Goal: Answer question/provide support: Share knowledge or assist other users

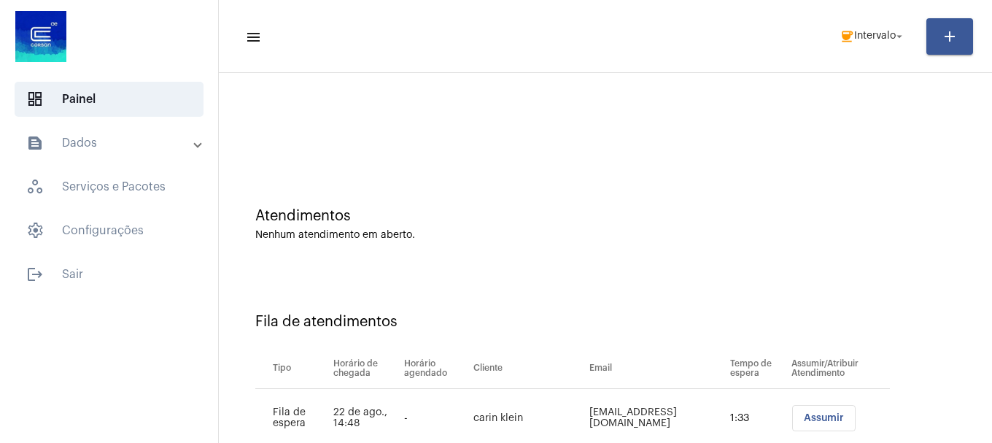
scroll to position [104, 0]
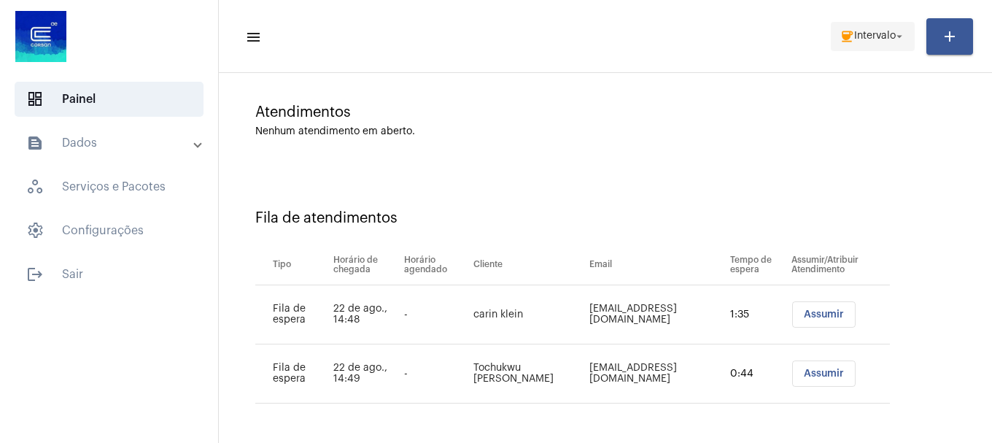
click at [858, 51] on mat-toolbar-row "menu coffee Intervalo arrow_drop_down add" at bounding box center [605, 36] width 773 height 47
click at [863, 37] on span "Intervalo" at bounding box center [875, 36] width 42 height 10
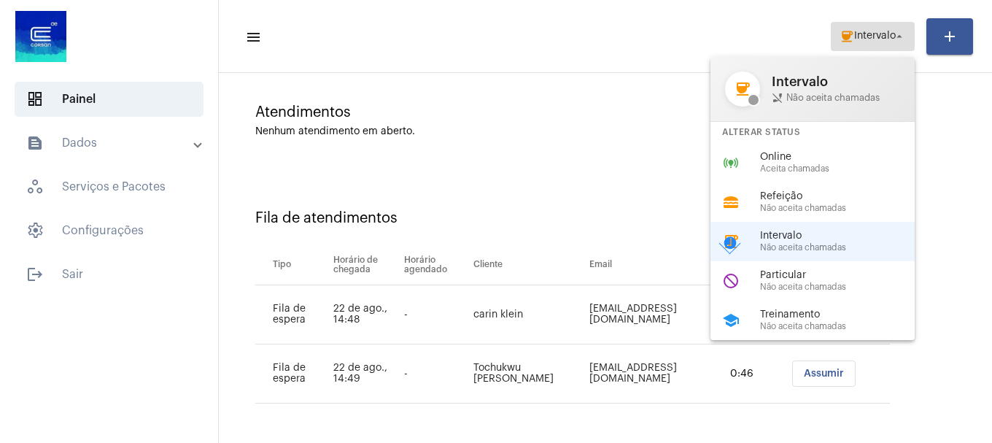
click at [877, 36] on div at bounding box center [496, 221] width 992 height 443
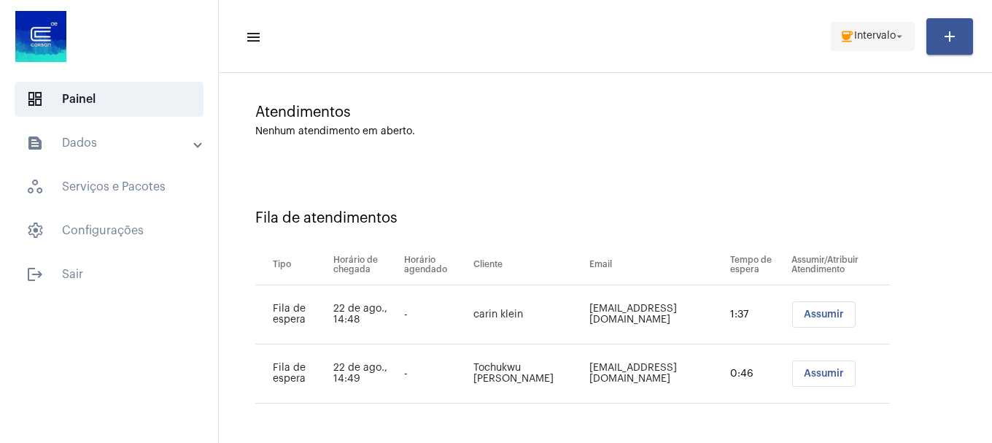
click at [878, 36] on span "Intervalo" at bounding box center [875, 36] width 42 height 10
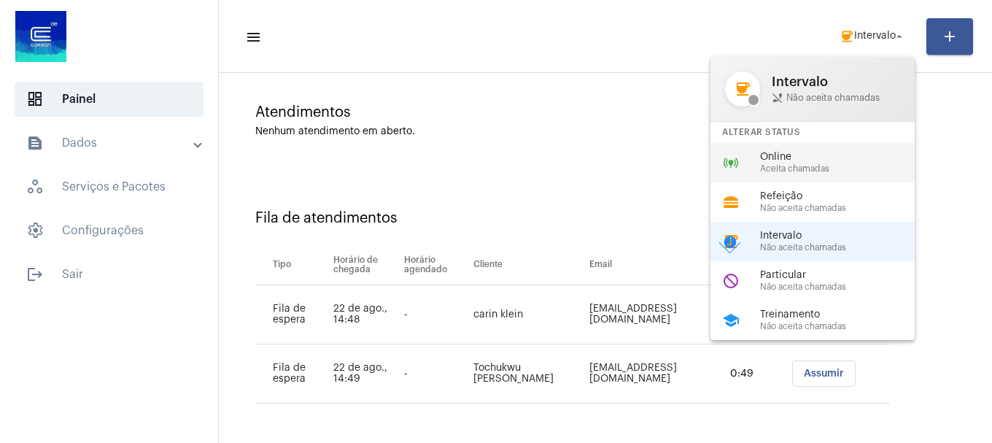
click at [841, 152] on span "Online" at bounding box center [843, 157] width 166 height 11
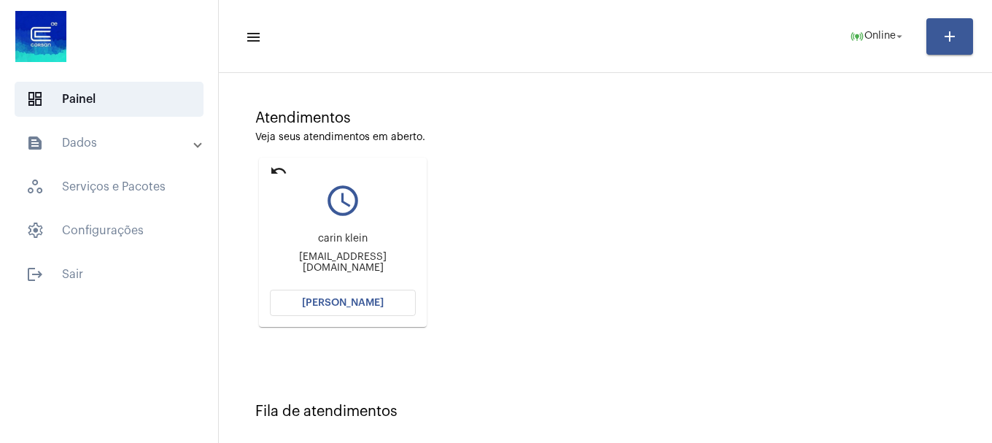
scroll to position [232, 0]
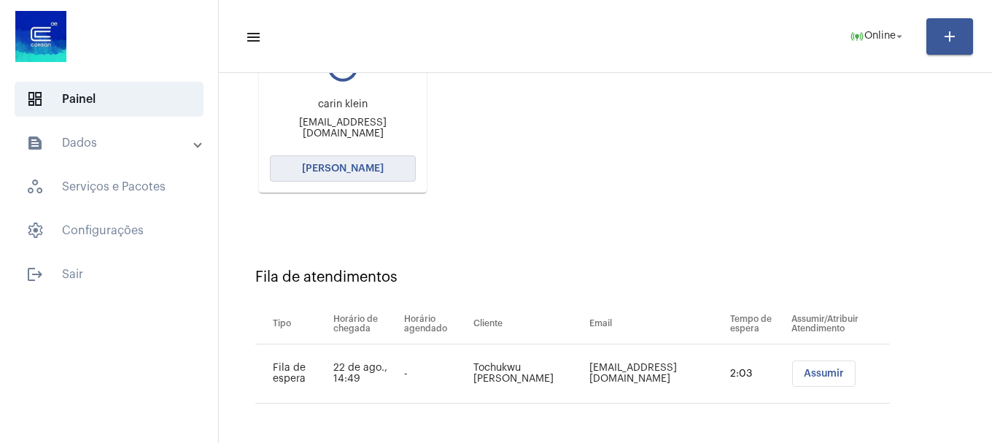
click at [347, 167] on span "[PERSON_NAME]" at bounding box center [343, 168] width 82 height 10
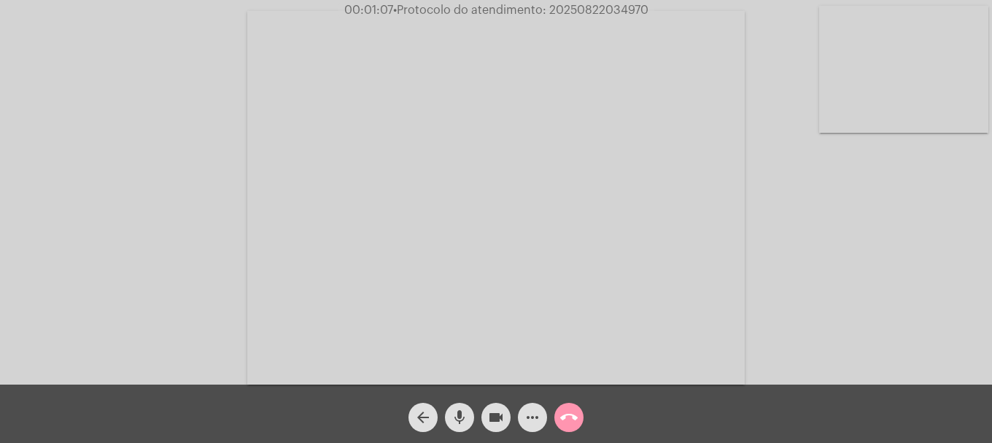
click at [875, 101] on video at bounding box center [903, 69] width 169 height 127
click at [224, 255] on video at bounding box center [193, 196] width 169 height 127
click at [926, 127] on video at bounding box center [903, 69] width 169 height 127
click at [579, 419] on button "call_end" at bounding box center [568, 417] width 29 height 29
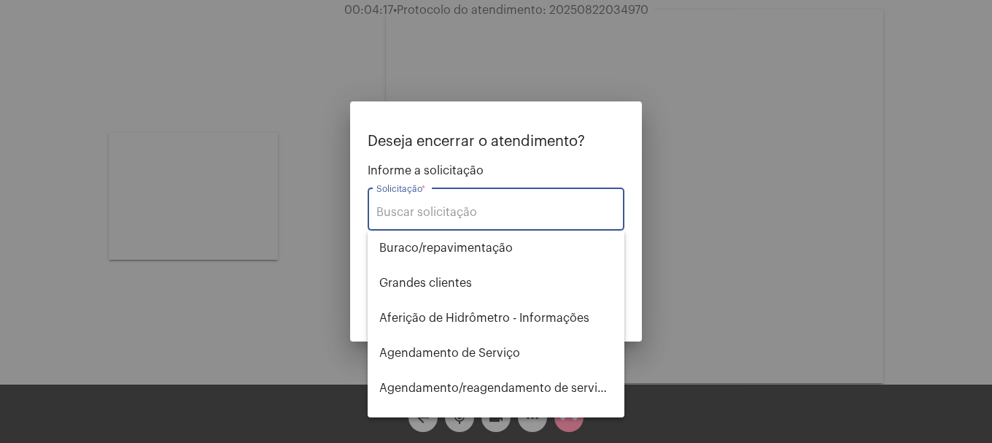
click at [516, 214] on input "Solicitação *" at bounding box center [495, 212] width 239 height 13
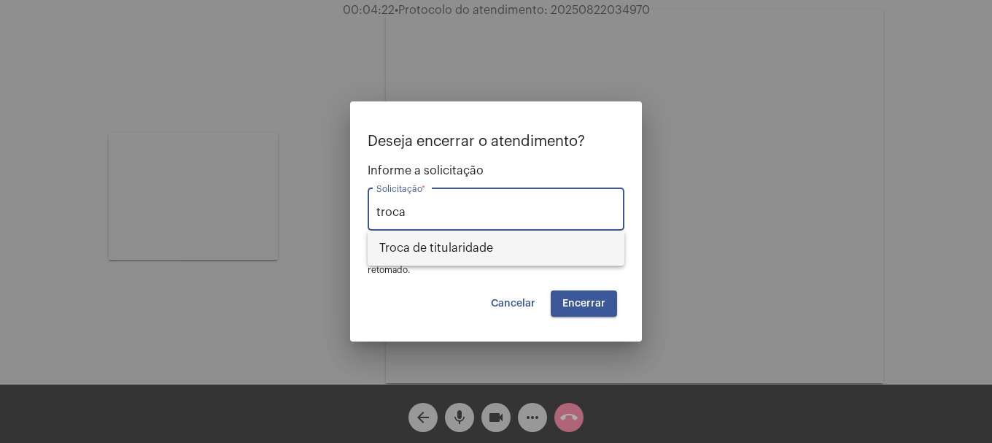
click at [498, 249] on span "Troca de titularidade" at bounding box center [495, 247] width 233 height 35
type input "Troca de titularidade"
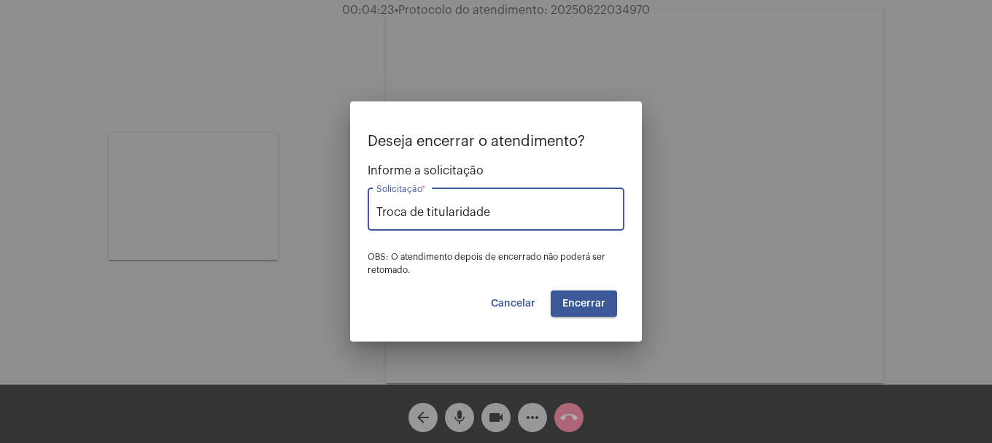
click at [592, 309] on button "Encerrar" at bounding box center [584, 303] width 66 height 26
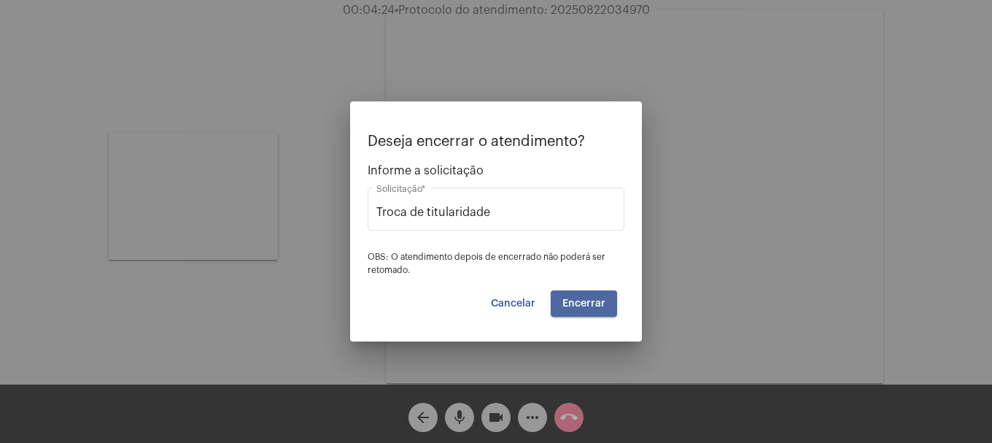
click at [592, 309] on button "Encerrar" at bounding box center [584, 303] width 66 height 26
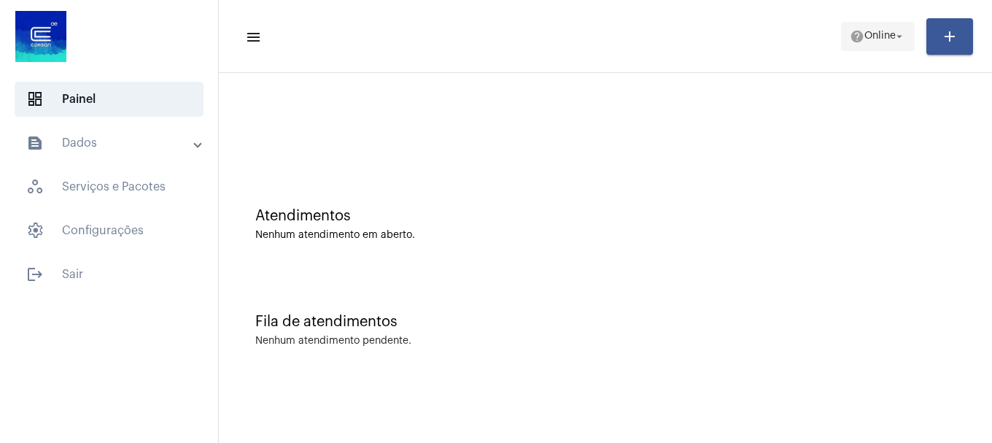
click at [865, 37] on span "Online" at bounding box center [879, 36] width 31 height 10
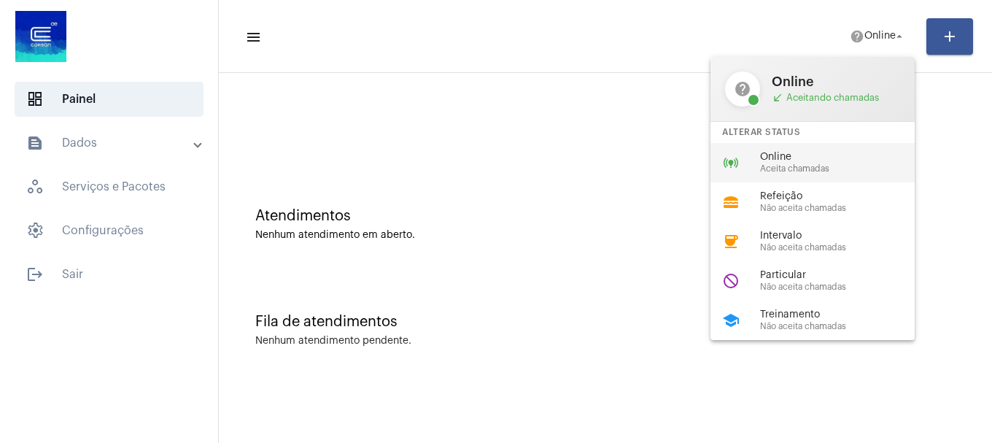
click at [818, 156] on span "Online" at bounding box center [843, 157] width 166 height 11
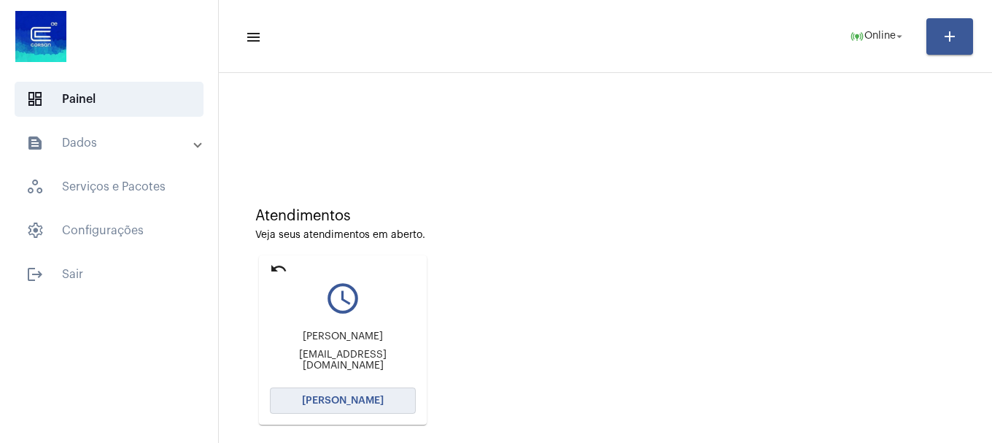
click at [366, 400] on span "[PERSON_NAME]" at bounding box center [343, 400] width 82 height 10
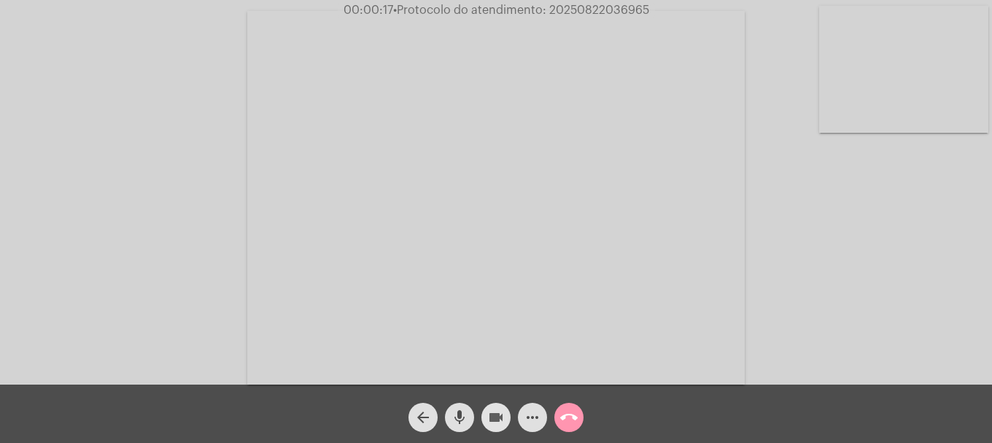
click at [487, 418] on mat-icon "videocam" at bounding box center [496, 417] width 18 height 18
click at [495, 421] on mat-icon "videocam_off" at bounding box center [496, 417] width 18 height 18
click at [429, 415] on mat-icon "arrow_back" at bounding box center [423, 417] width 18 height 18
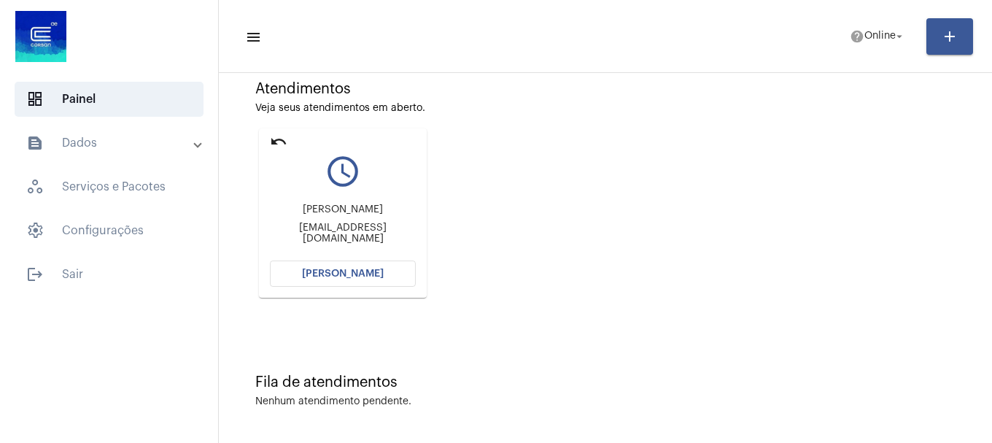
scroll to position [128, 0]
click at [282, 135] on mat-icon "undo" at bounding box center [279, 141] width 18 height 18
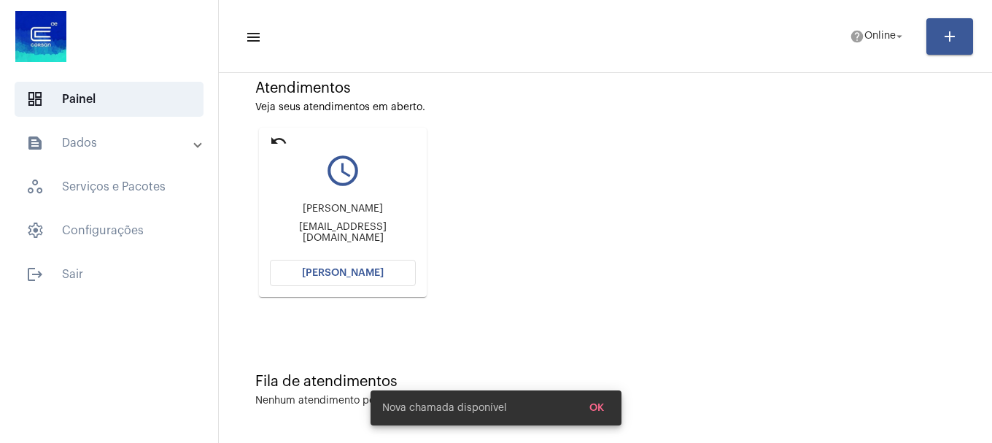
scroll to position [0, 0]
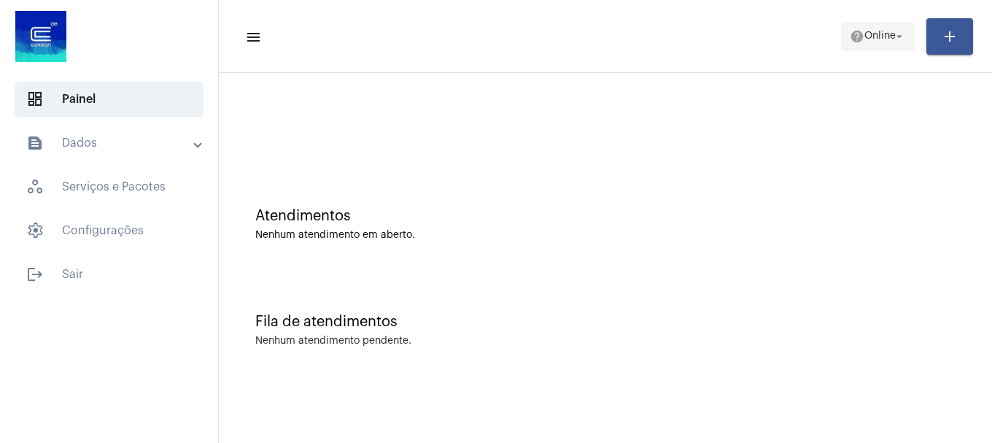
click at [878, 41] on span "Online" at bounding box center [879, 36] width 31 height 10
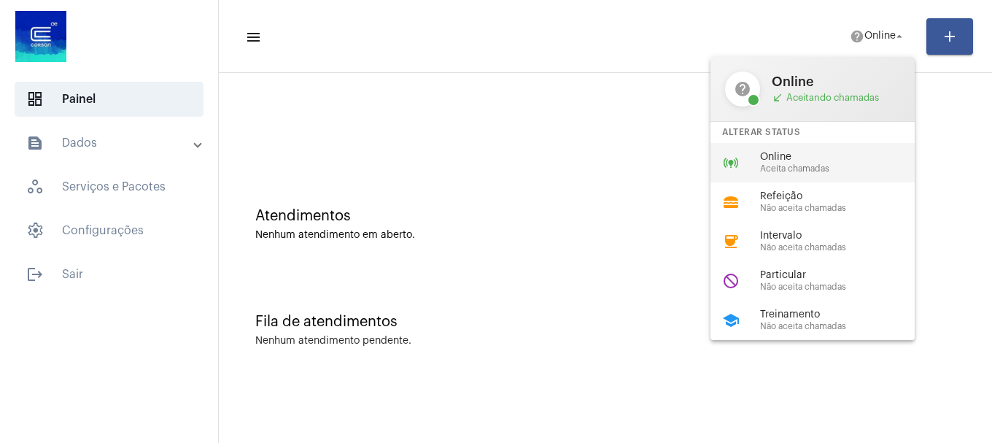
click at [791, 155] on span "Online" at bounding box center [843, 157] width 166 height 11
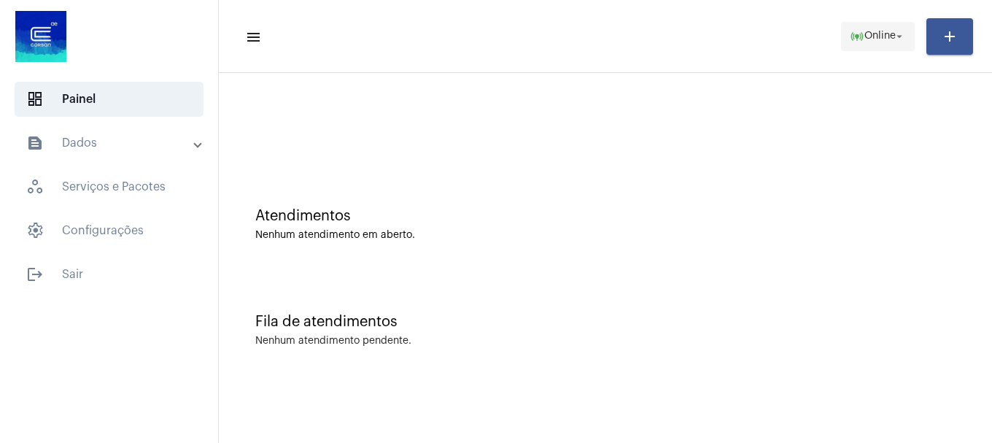
click at [857, 25] on span "online_prediction Online arrow_drop_down" at bounding box center [878, 36] width 56 height 26
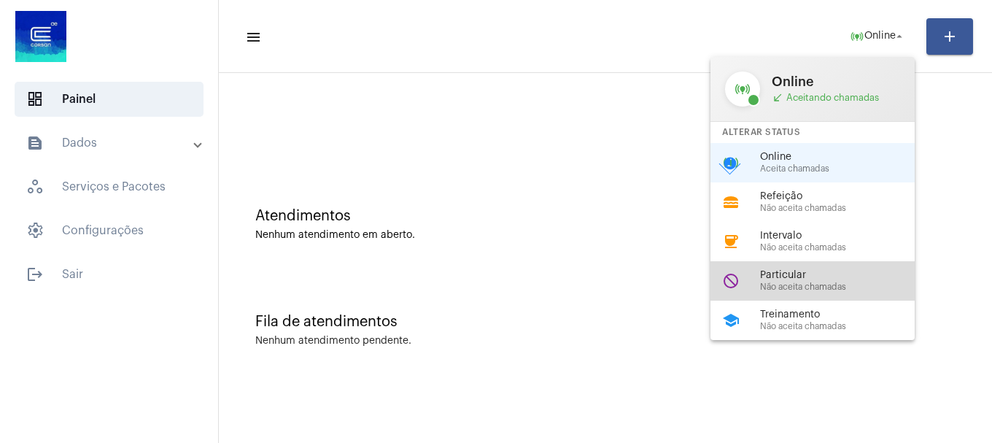
click at [783, 288] on span "Não aceita chamadas" at bounding box center [843, 286] width 166 height 9
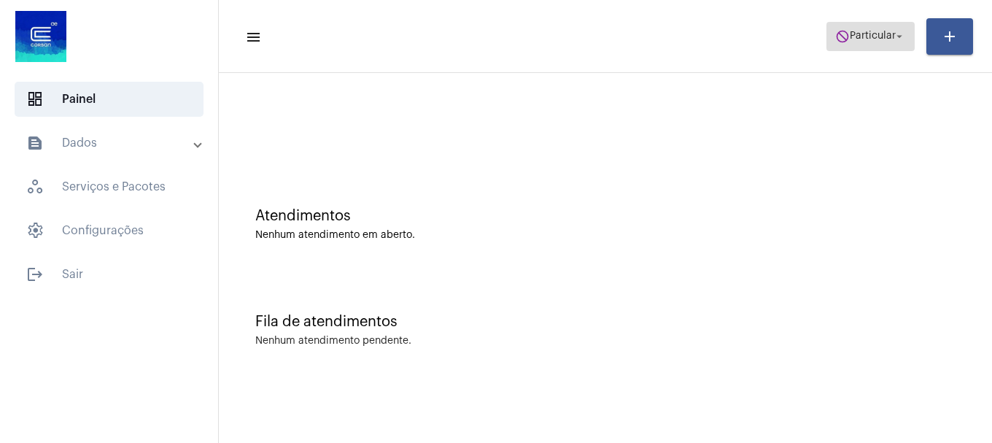
click at [886, 33] on span "Particular" at bounding box center [873, 36] width 46 height 10
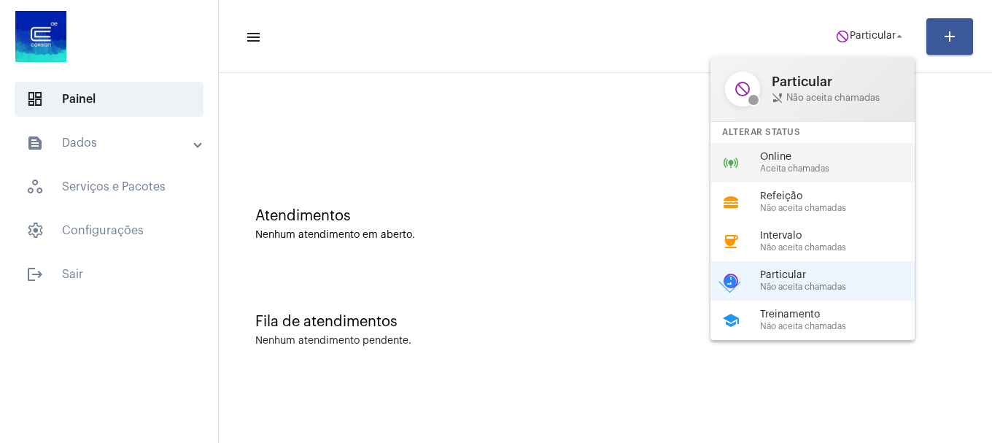
click at [836, 167] on span "Aceita chamadas" at bounding box center [843, 168] width 166 height 9
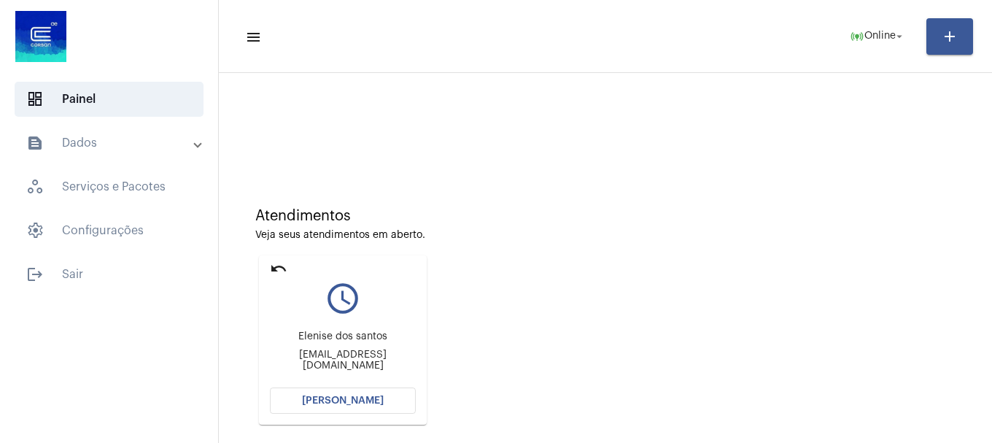
click at [722, 74] on div "Atendimentos Veja seus atendimentos em aberto. undo query_builder Elenise dos s…" at bounding box center [605, 321] width 773 height 497
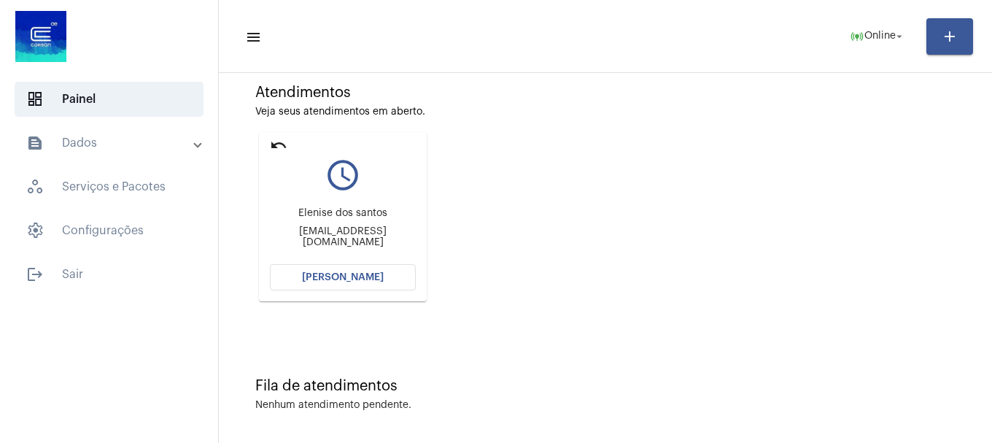
scroll to position [128, 0]
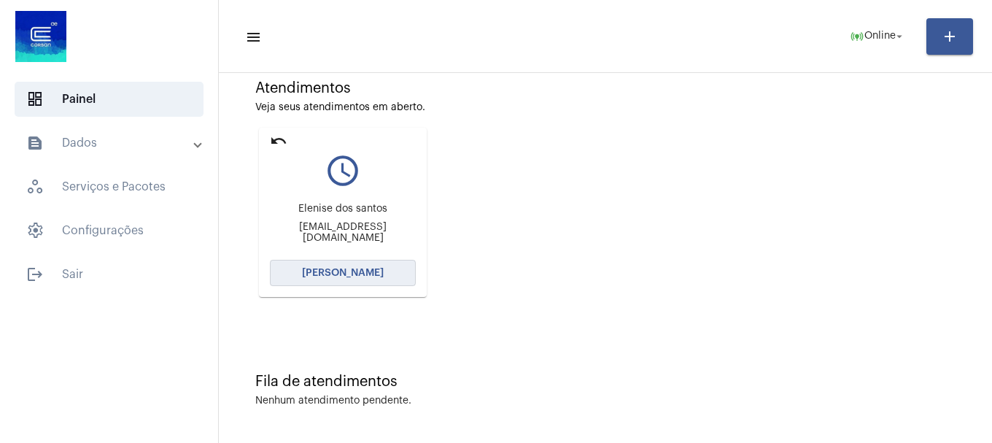
click at [415, 280] on button "[PERSON_NAME]" at bounding box center [343, 273] width 146 height 26
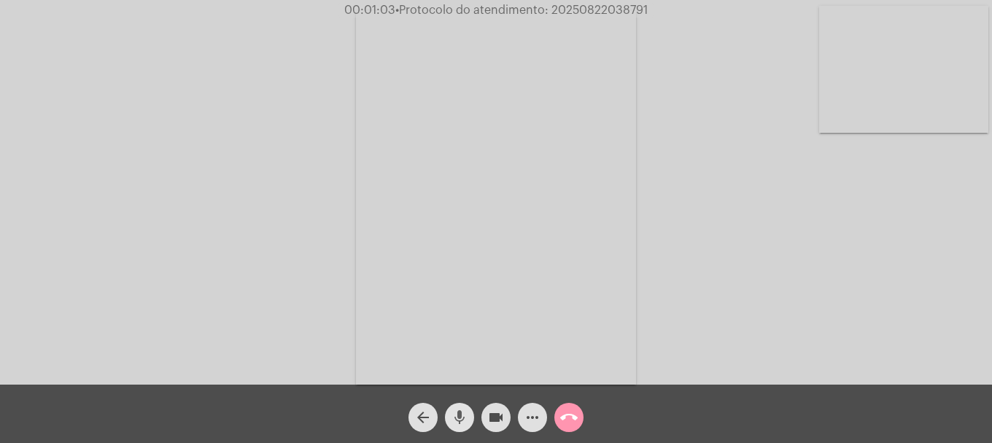
click at [462, 432] on span "mic" at bounding box center [460, 417] width 18 height 29
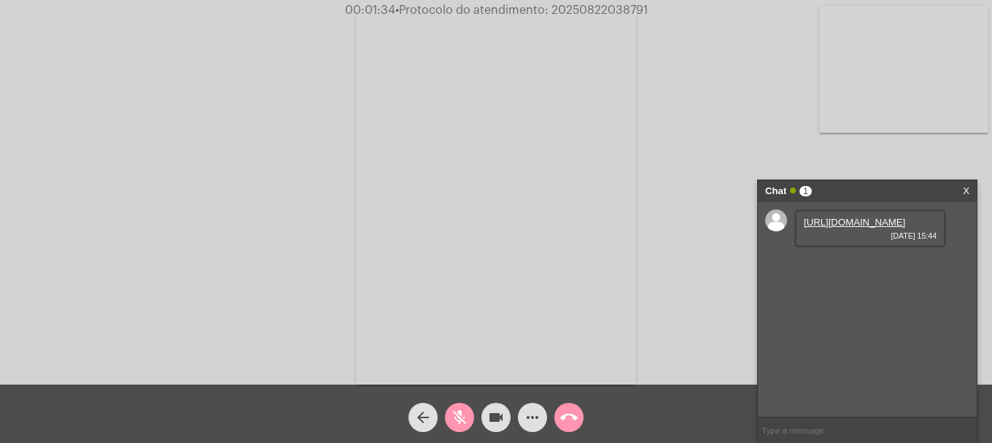
click at [848, 228] on link "https://neft-transfer-bucket.s3.amazonaws.com/temp-835806b4-5a2d-4bc2-818a-8ec1…" at bounding box center [854, 222] width 101 height 11
click at [465, 421] on mat-icon "mic_off" at bounding box center [460, 417] width 18 height 18
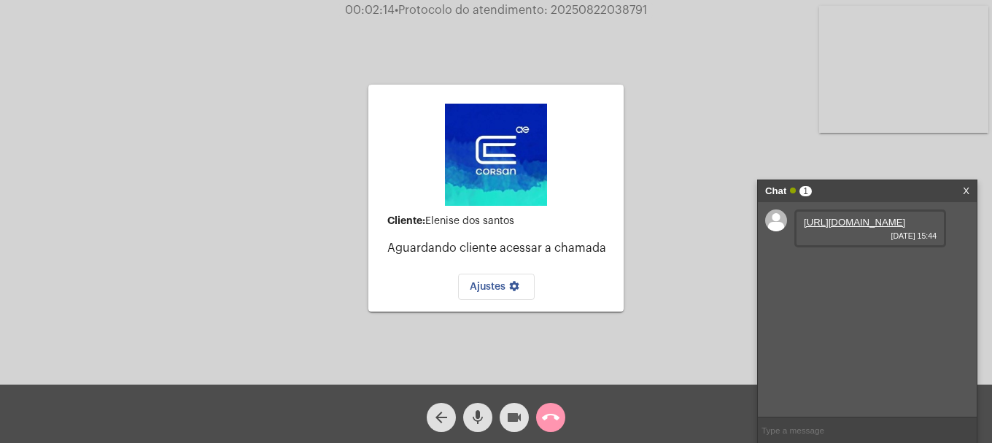
click at [504, 425] on button "videocam" at bounding box center [514, 417] width 29 height 29
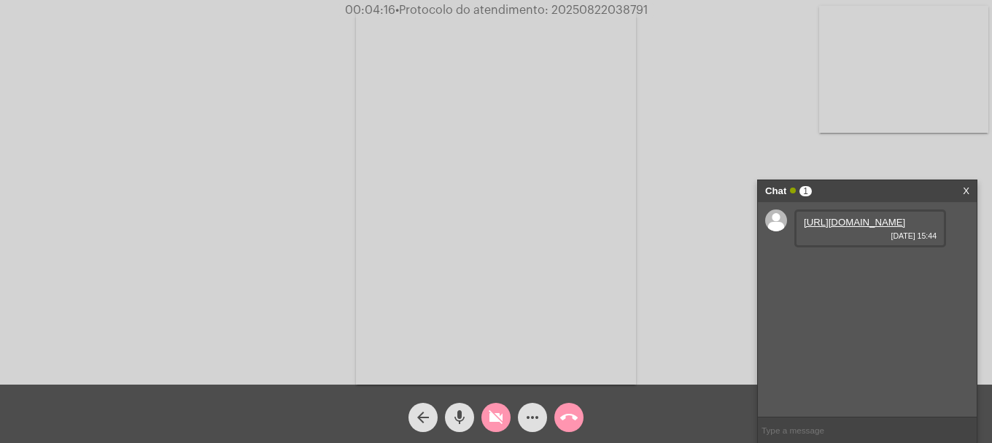
click at [505, 416] on button "videocam_off" at bounding box center [495, 417] width 29 height 29
click at [907, 94] on video at bounding box center [903, 69] width 169 height 127
click at [871, 269] on link "https://neft-transfer-bucket.s3.amazonaws.com/temp-4db38aa8-c76e-63fb-7926-419b…" at bounding box center [854, 263] width 101 height 11
click at [462, 418] on mat-icon "mic" at bounding box center [460, 417] width 18 height 18
click at [480, 416] on div "videocam" at bounding box center [496, 413] width 36 height 36
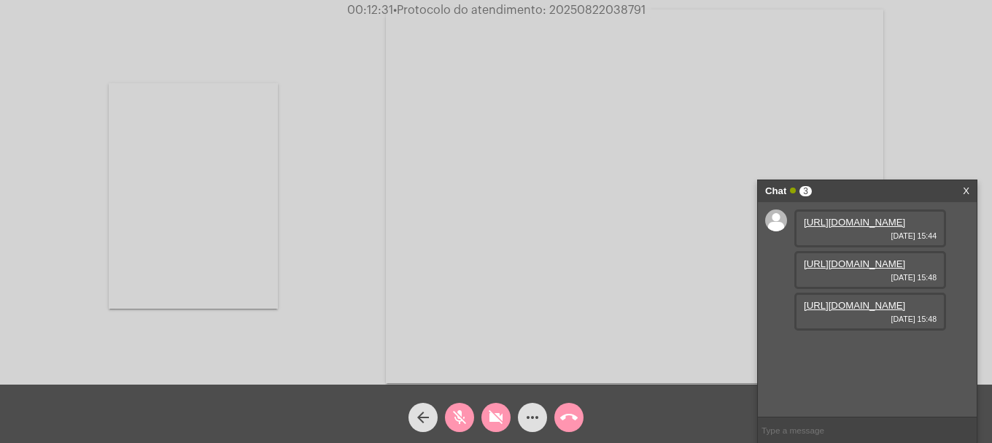
scroll to position [12, 0]
click at [819, 311] on link "https://neft-transfer-bucket.s3.amazonaws.com/temp-bd006dd9-5117-af98-d3c1-609a…" at bounding box center [854, 305] width 101 height 11
drag, startPoint x: 438, startPoint y: 416, endPoint x: 457, endPoint y: 419, distance: 19.3
click at [446, 418] on div "arrow_back mic_off videocam_off more_horiz call_end" at bounding box center [496, 413] width 992 height 58
click at [462, 419] on mat-icon "mic_off" at bounding box center [460, 417] width 18 height 18
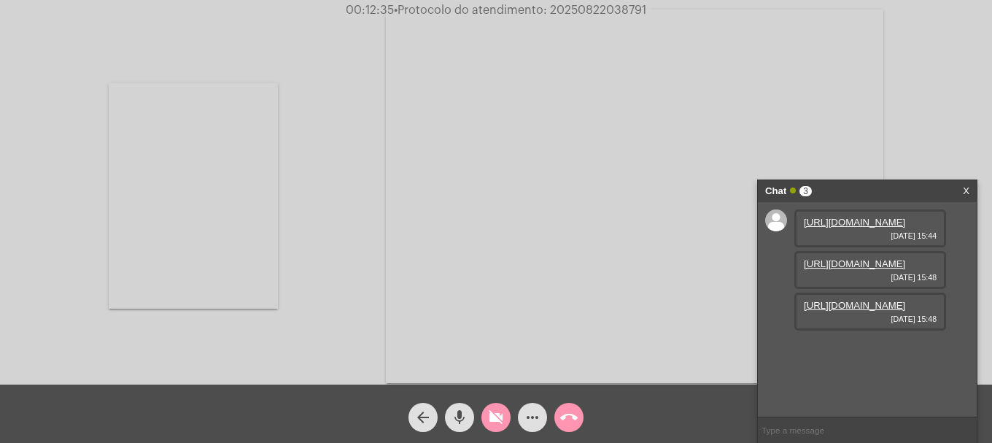
click at [495, 413] on mat-icon "videocam_off" at bounding box center [496, 417] width 18 height 18
click at [578, 411] on button "call_end" at bounding box center [568, 417] width 29 height 29
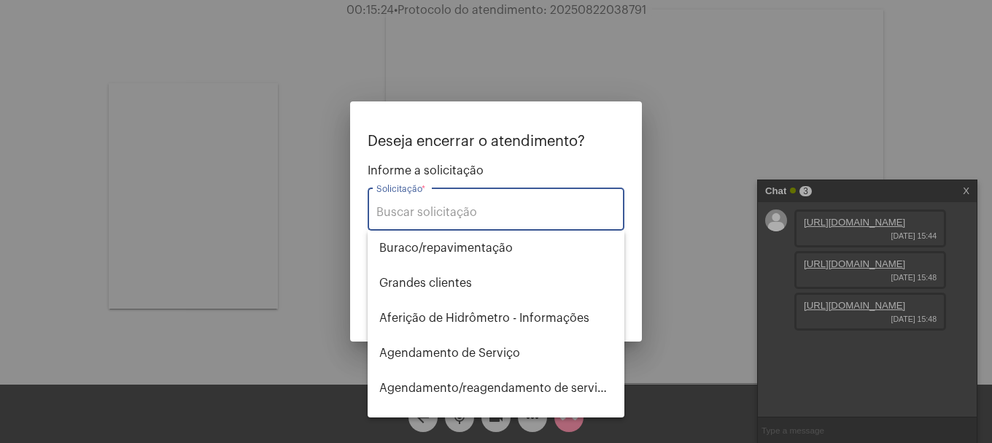
click at [468, 218] on input "Solicitação *" at bounding box center [495, 212] width 239 height 13
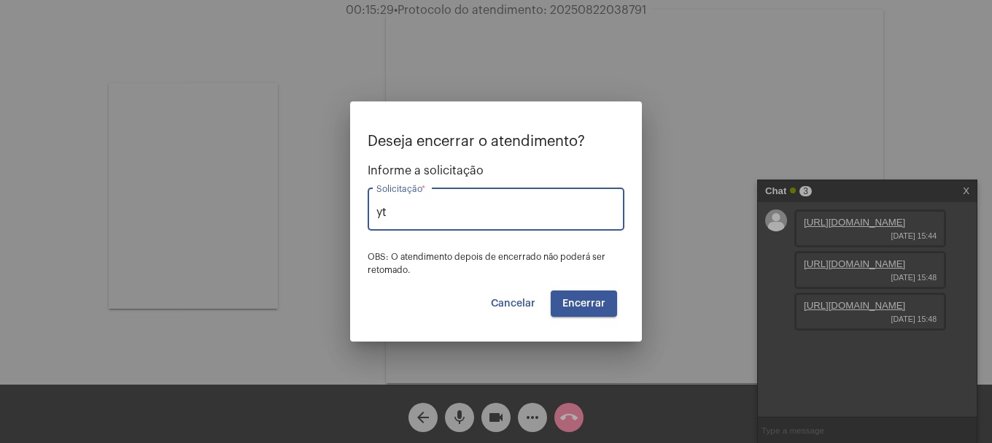
type input "y"
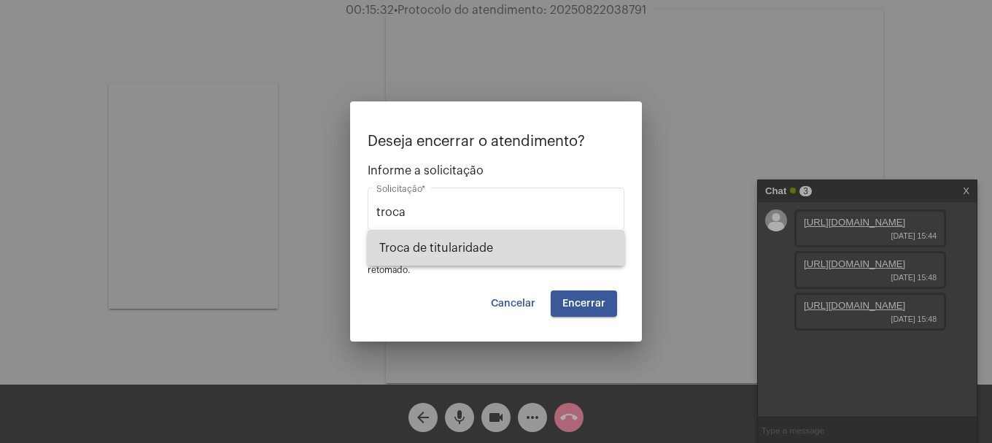
click at [434, 252] on span "Troca de titularidade" at bounding box center [495, 247] width 233 height 35
type input "Troca de titularidade"
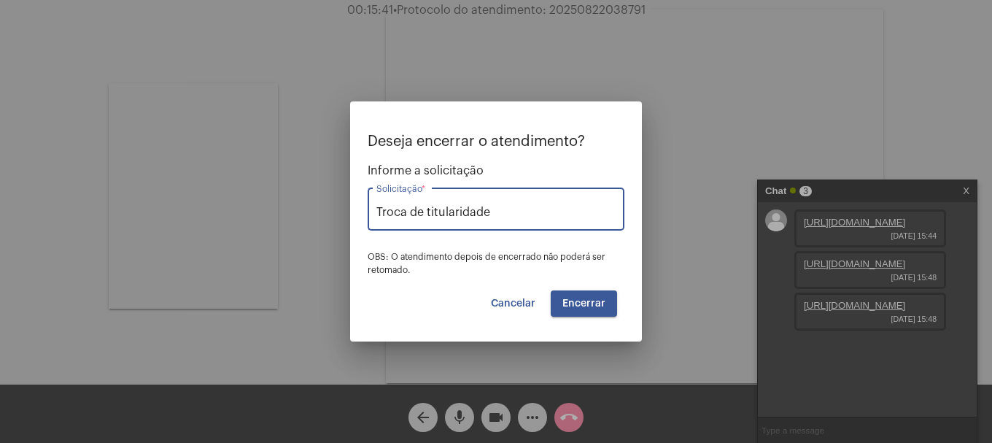
click at [575, 304] on span "Encerrar" at bounding box center [583, 303] width 43 height 10
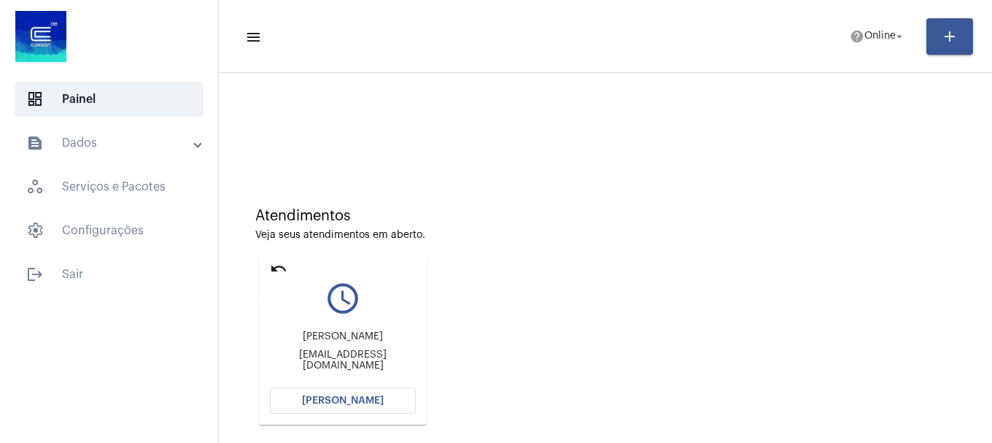
drag, startPoint x: 282, startPoint y: 266, endPoint x: 214, endPoint y: 177, distance: 112.0
click at [281, 267] on mat-icon "undo" at bounding box center [279, 269] width 18 height 18
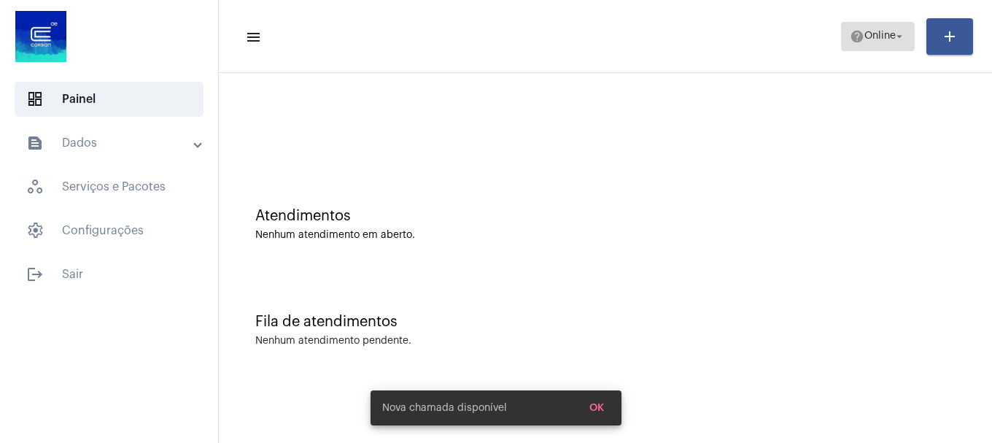
click at [875, 39] on span "Online" at bounding box center [879, 36] width 31 height 10
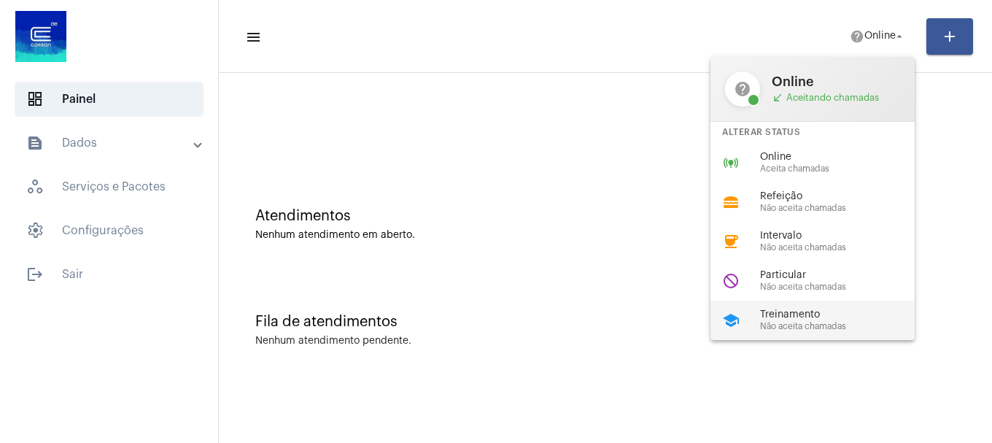
click at [775, 305] on div "school Treinamento Não aceita chamadas" at bounding box center [824, 320] width 228 height 39
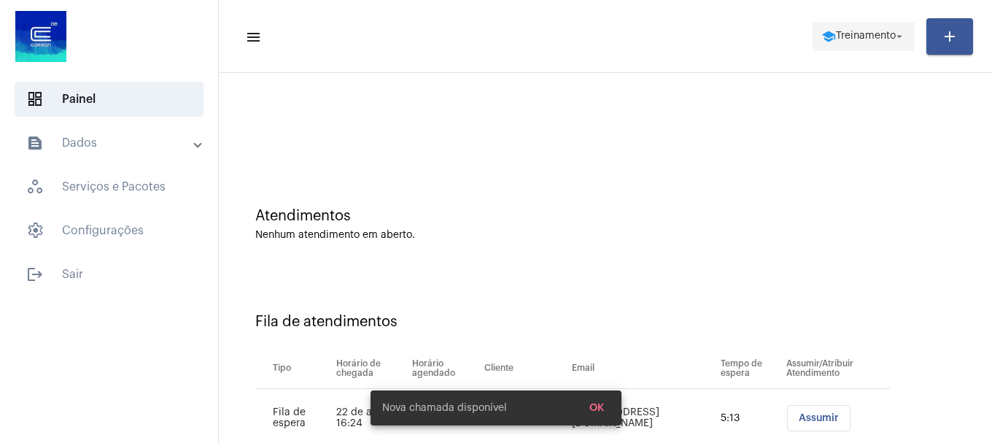
click at [877, 31] on span "Treinamento" at bounding box center [866, 36] width 60 height 10
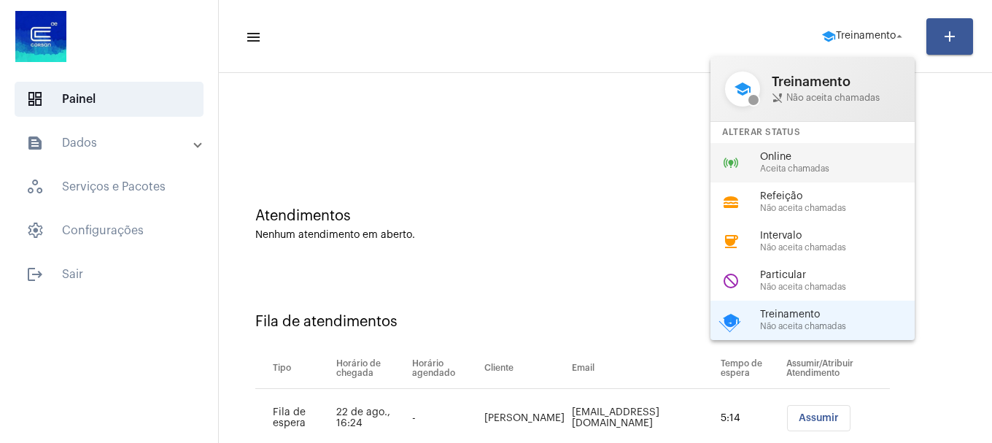
click at [823, 168] on span "Aceita chamadas" at bounding box center [843, 168] width 166 height 9
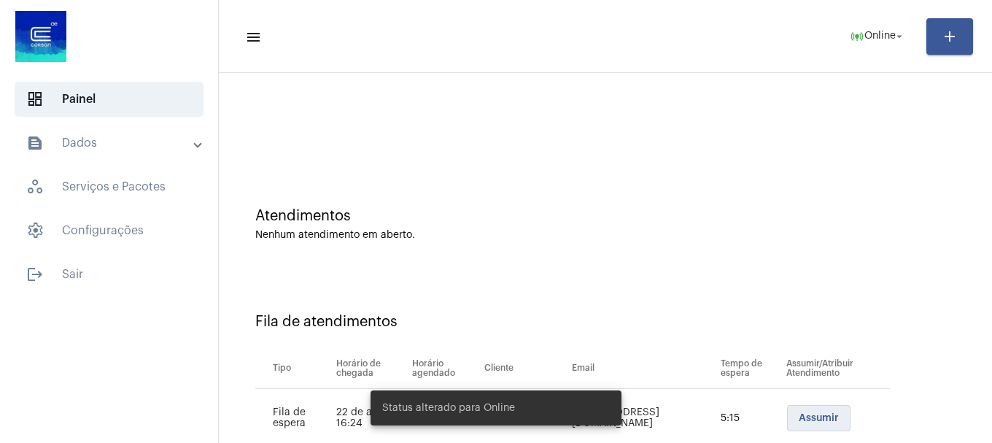
click at [799, 416] on span "Assumir" at bounding box center [819, 418] width 40 height 10
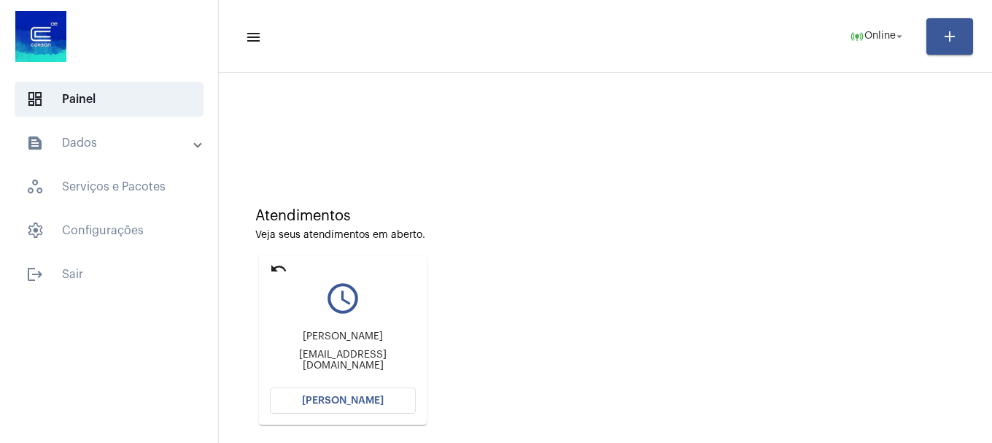
click at [387, 406] on button "[PERSON_NAME]" at bounding box center [343, 400] width 146 height 26
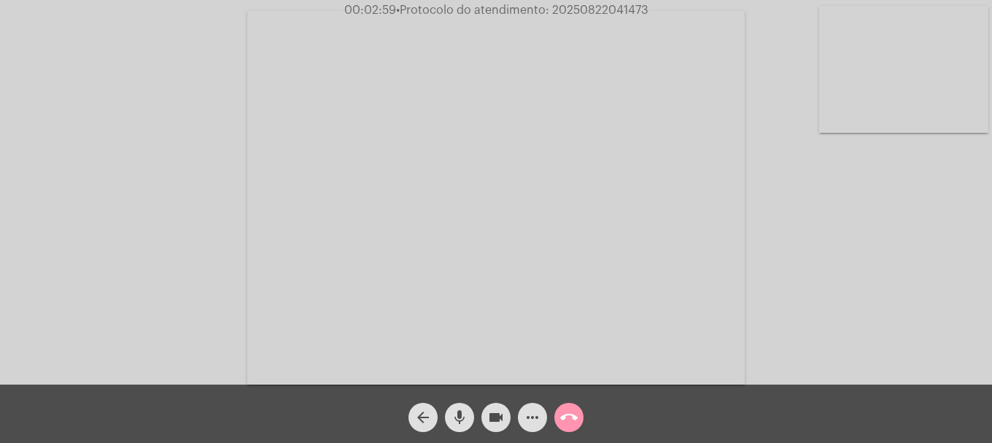
click at [820, 113] on video at bounding box center [903, 69] width 169 height 127
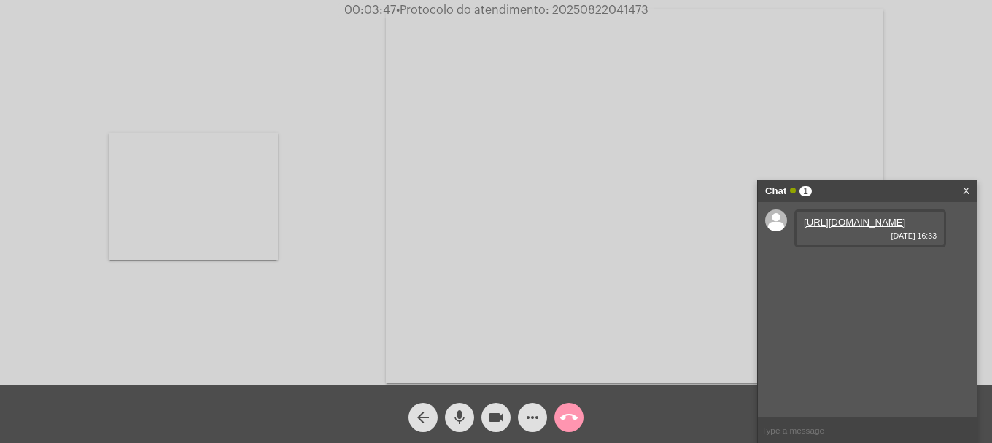
click at [837, 228] on link "https://neft-transfer-bucket.s3.amazonaws.com/temp-d2b2dd32-c3ca-17bf-57a4-89a5…" at bounding box center [854, 222] width 101 height 11
click at [502, 418] on mat-icon "videocam" at bounding box center [496, 417] width 18 height 18
click at [497, 422] on mat-icon "videocam_off" at bounding box center [496, 417] width 18 height 18
click at [856, 228] on link "https://neft-transfer-bucket.s3.amazonaws.com/temp-d2b2dd32-c3ca-17bf-57a4-89a5…" at bounding box center [854, 222] width 101 height 11
click at [873, 269] on link "https://neft-transfer-bucket.s3.amazonaws.com/temp-900876fe-4bc8-36a8-8f75-0768…" at bounding box center [854, 263] width 101 height 11
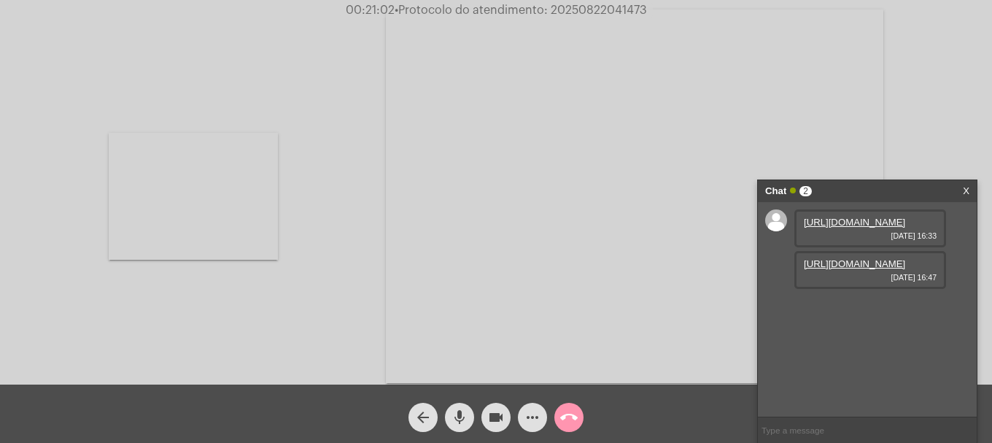
drag, startPoint x: 489, startPoint y: 194, endPoint x: 497, endPoint y: 416, distance: 221.9
click at [497, 416] on mat-icon "videocam" at bounding box center [496, 417] width 18 height 18
click at [497, 416] on mat-icon "videocam_off" at bounding box center [496, 417] width 18 height 18
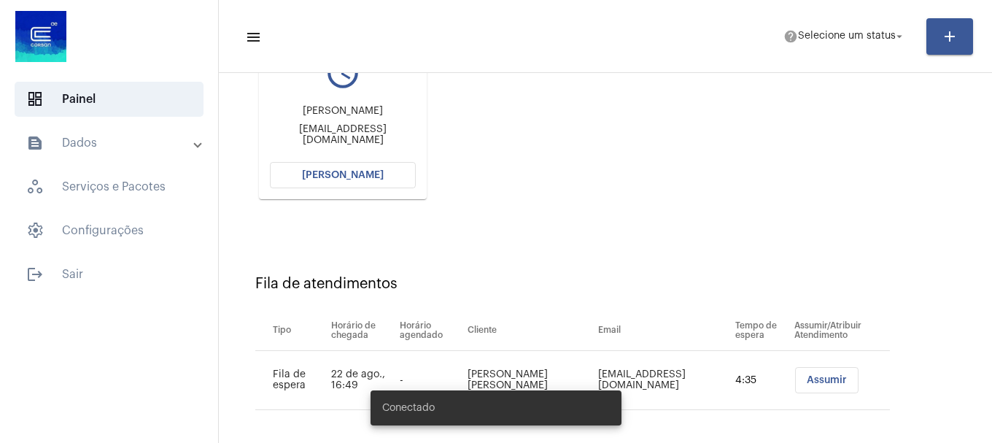
scroll to position [232, 0]
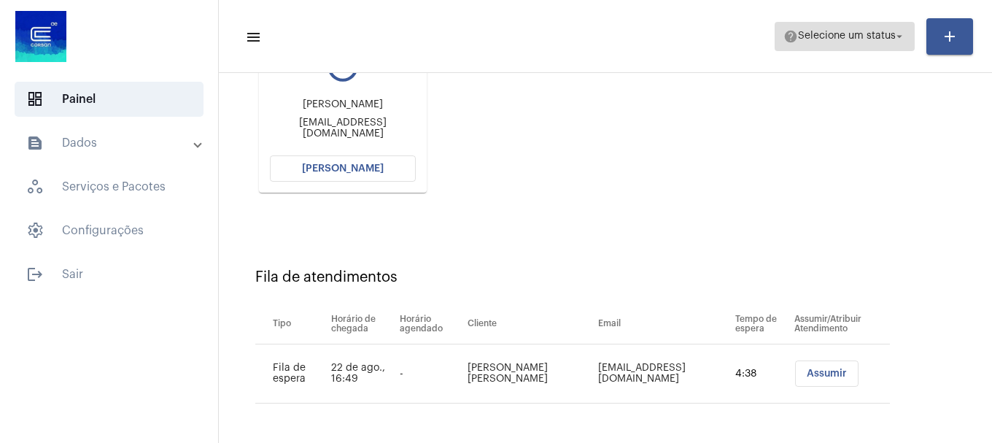
click at [853, 47] on span "help Selecione um status arrow_drop_down" at bounding box center [844, 36] width 123 height 26
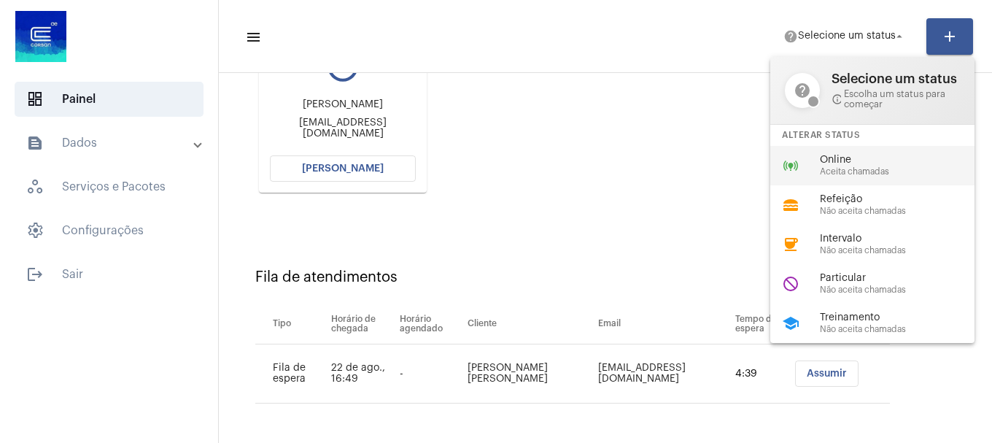
click at [840, 171] on span "Aceita chamadas" at bounding box center [903, 171] width 166 height 9
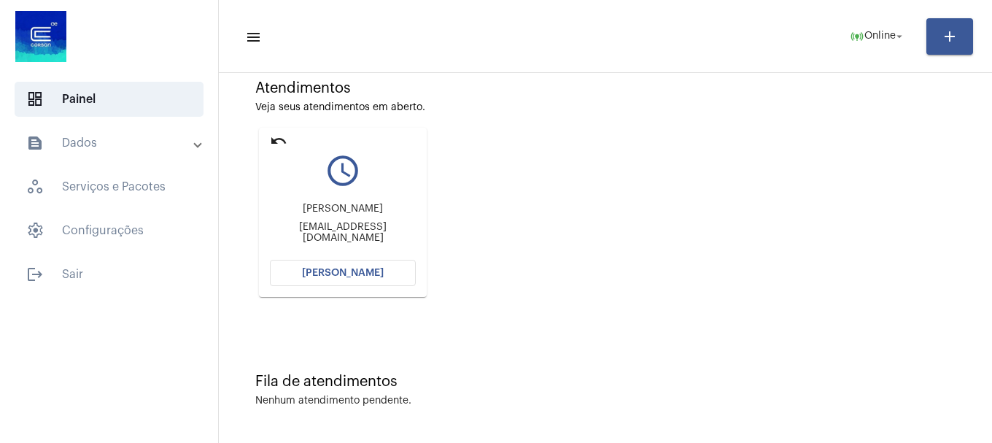
scroll to position [0, 0]
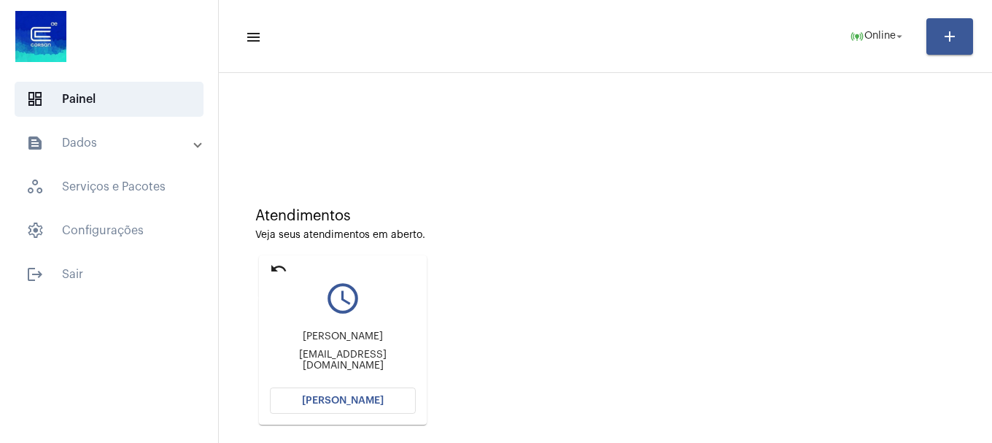
click at [280, 267] on mat-icon "undo" at bounding box center [279, 269] width 18 height 18
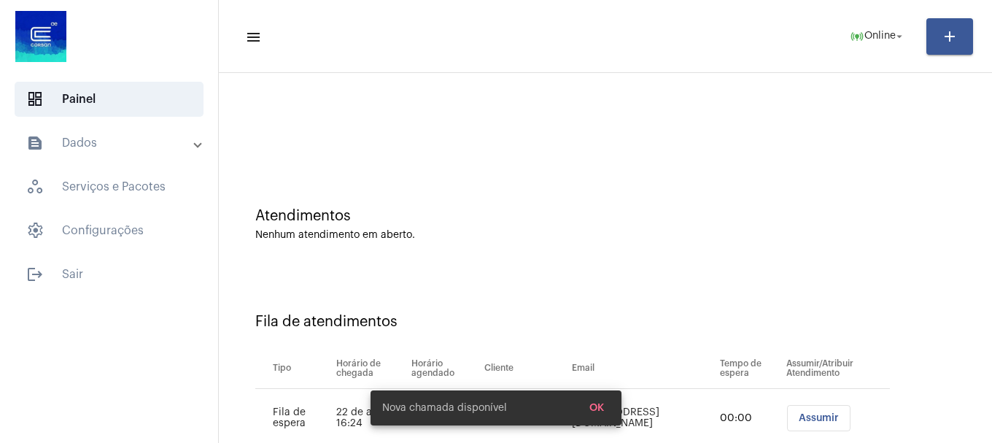
scroll to position [44, 0]
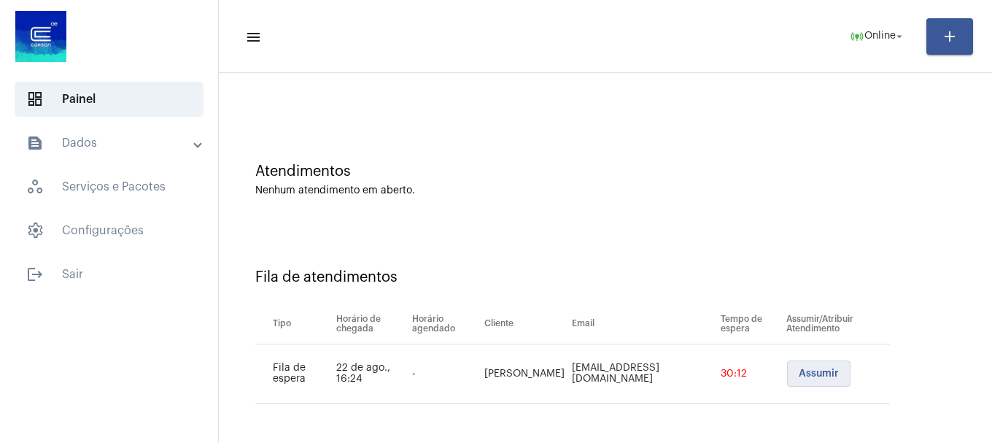
click at [807, 378] on span "Assumir" at bounding box center [819, 373] width 40 height 10
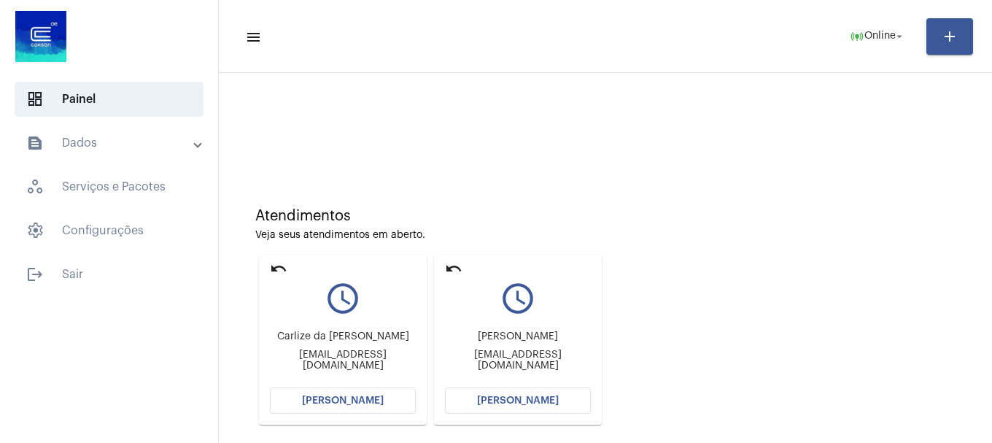
click at [270, 270] on mat-icon "undo" at bounding box center [279, 269] width 18 height 18
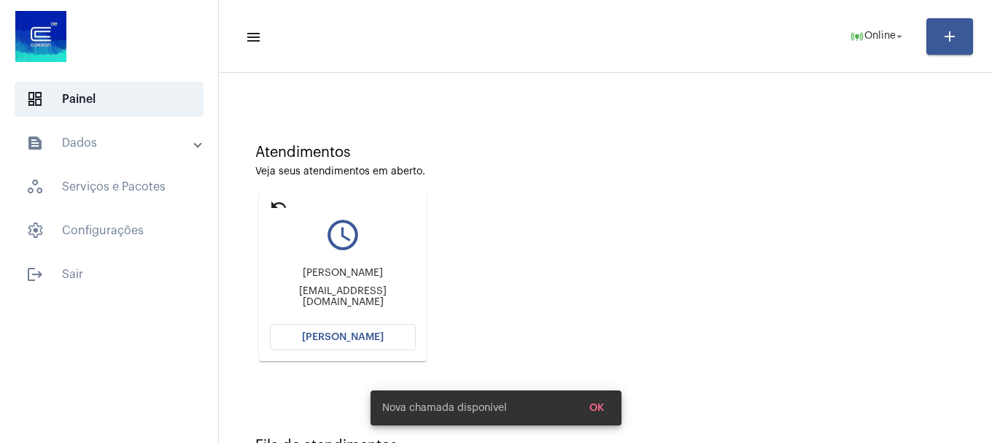
scroll to position [128, 0]
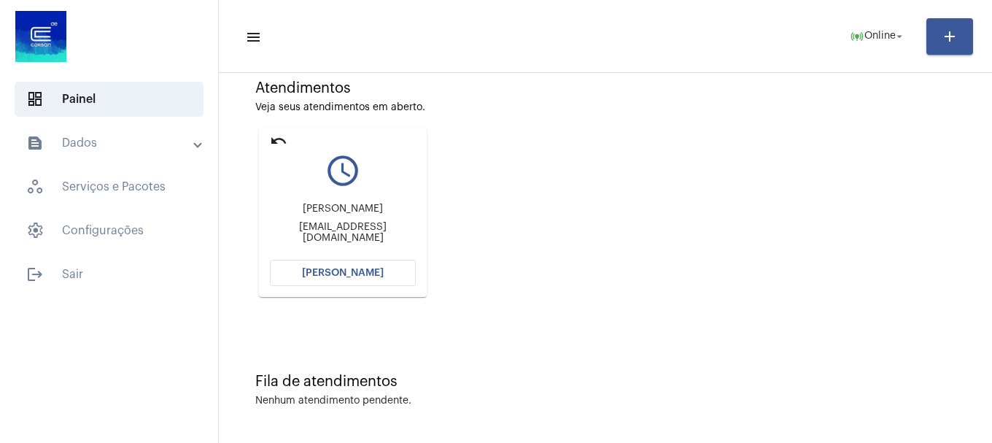
click at [133, 131] on mat-expansion-panel-header "text_snippet_outlined Dados" at bounding box center [113, 142] width 209 height 35
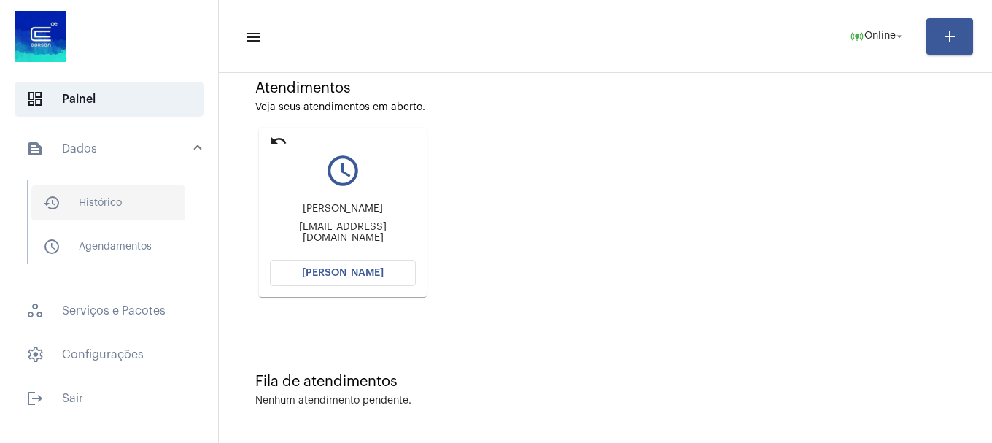
click at [99, 205] on span "history_outlined Histórico" at bounding box center [108, 202] width 154 height 35
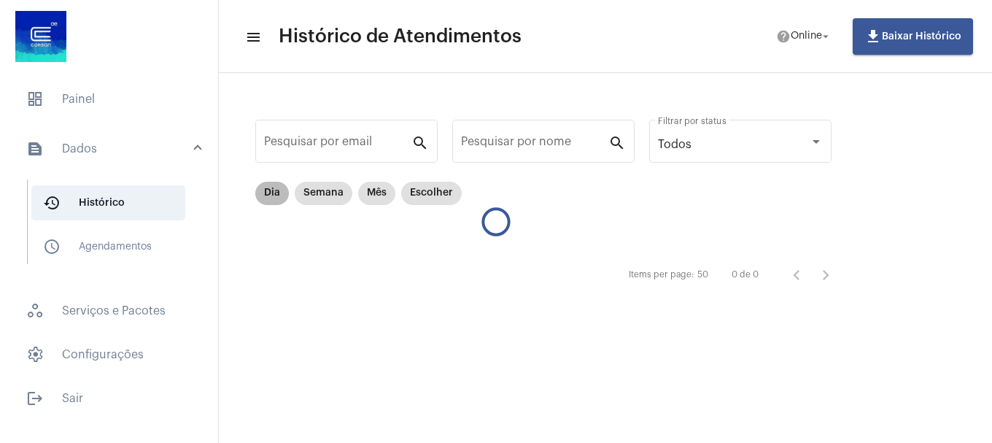
click at [280, 201] on mat-chip "Dia" at bounding box center [272, 193] width 34 height 23
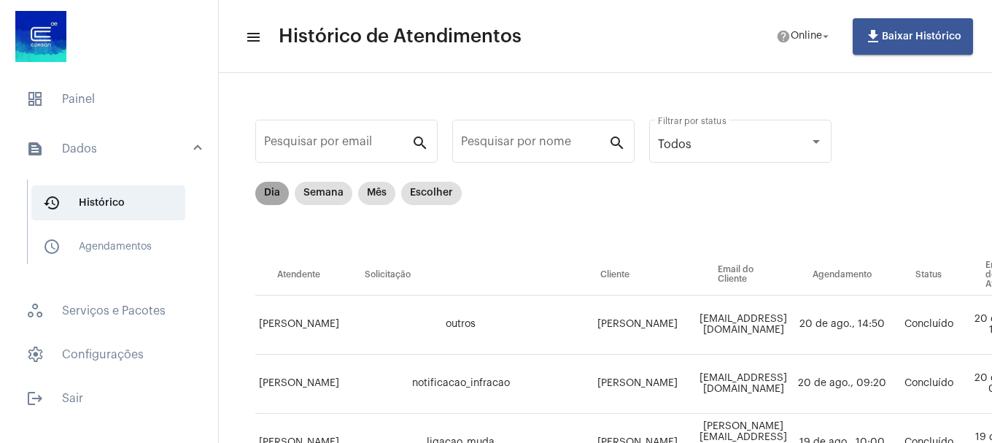
click at [276, 198] on mat-chip "Dia" at bounding box center [272, 193] width 34 height 23
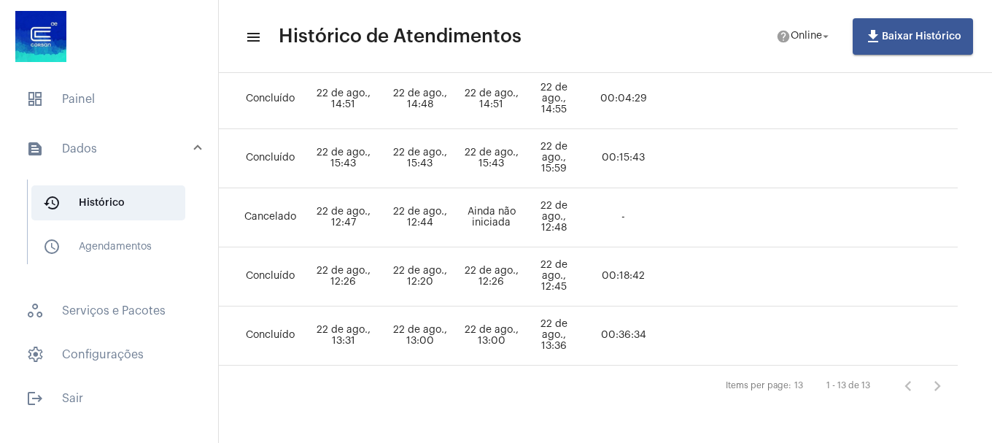
scroll to position [709, 0]
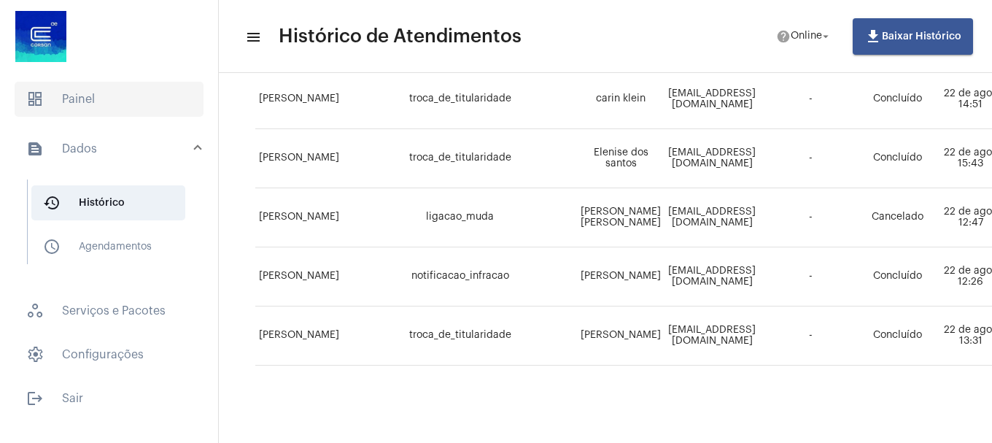
click at [117, 100] on span "dashboard Painel" at bounding box center [109, 99] width 189 height 35
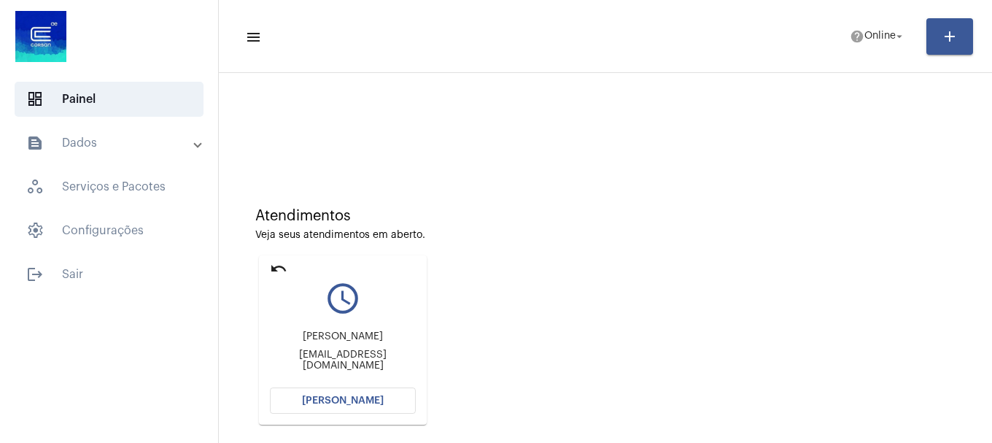
click at [359, 384] on mat-card-content "query_builder [PERSON_NAME] [PERSON_NAME][EMAIL_ADDRESS][DOMAIN_NAME] [PERSON_N…" at bounding box center [343, 328] width 146 height 109
click at [358, 397] on span "[PERSON_NAME]" at bounding box center [343, 400] width 82 height 10
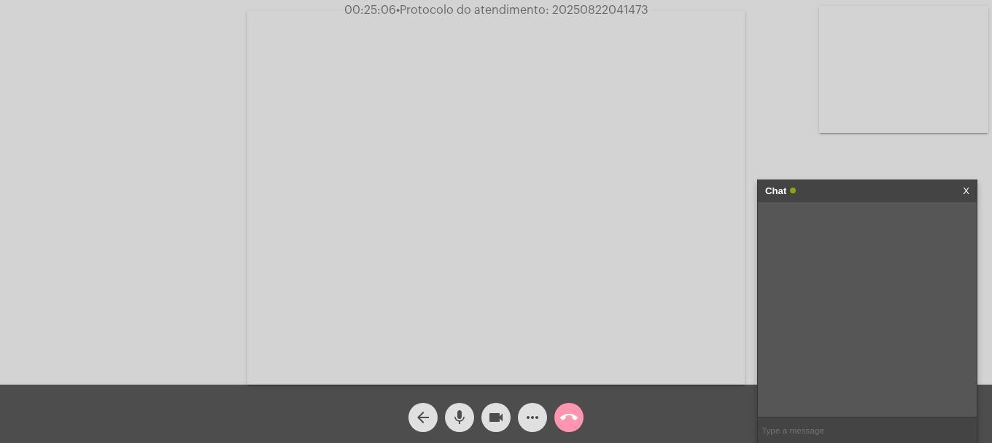
click at [969, 193] on div "Chat X" at bounding box center [867, 191] width 219 height 22
click at [858, 228] on link "[URL][DOMAIN_NAME]" at bounding box center [854, 222] width 101 height 11
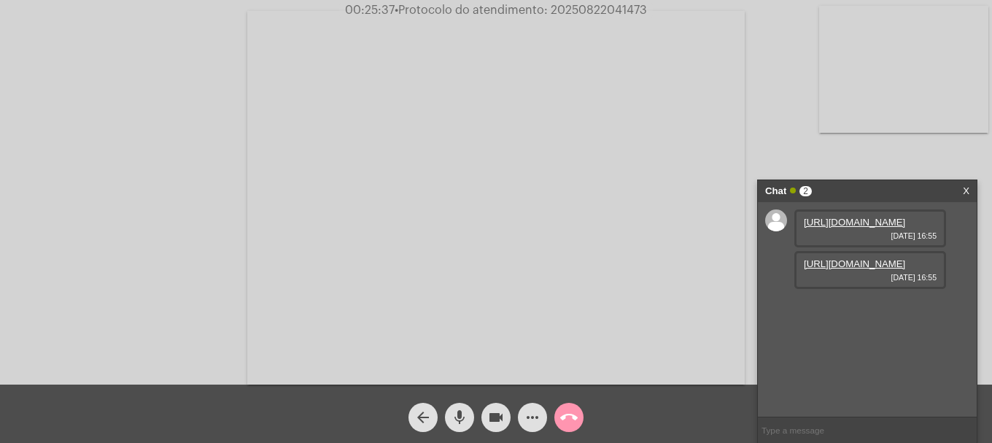
click at [864, 269] on link "[URL][DOMAIN_NAME]" at bounding box center [854, 263] width 101 height 11
click at [858, 311] on link "[URL][DOMAIN_NAME]" at bounding box center [854, 305] width 101 height 11
click at [874, 352] on link "[URL][DOMAIN_NAME]" at bounding box center [854, 346] width 101 height 11
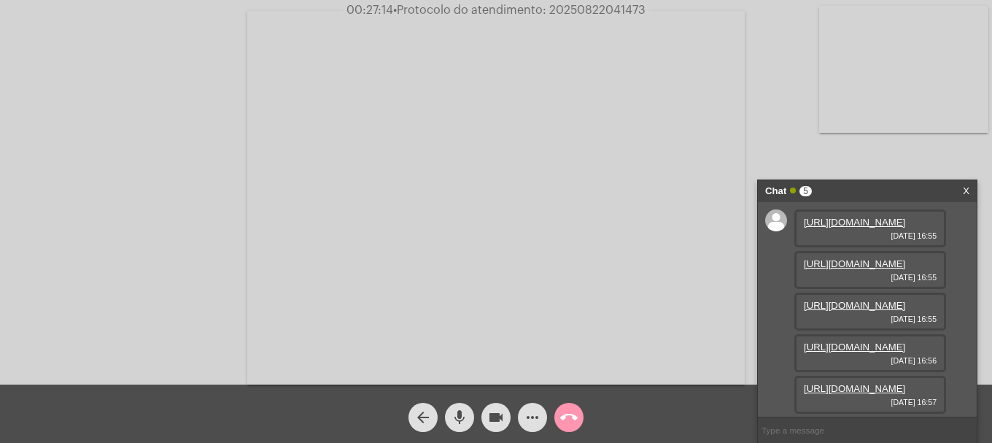
scroll to position [161, 0]
click at [878, 383] on link "[URL][DOMAIN_NAME]" at bounding box center [854, 388] width 101 height 11
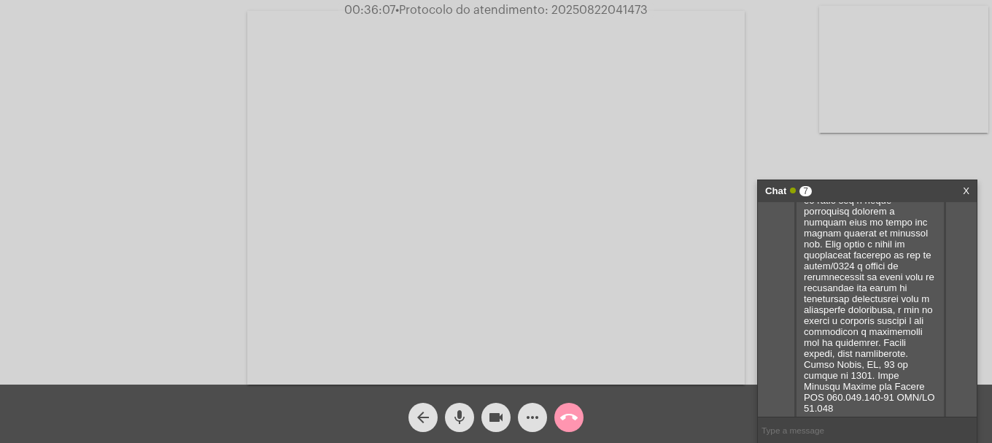
scroll to position [624, 0]
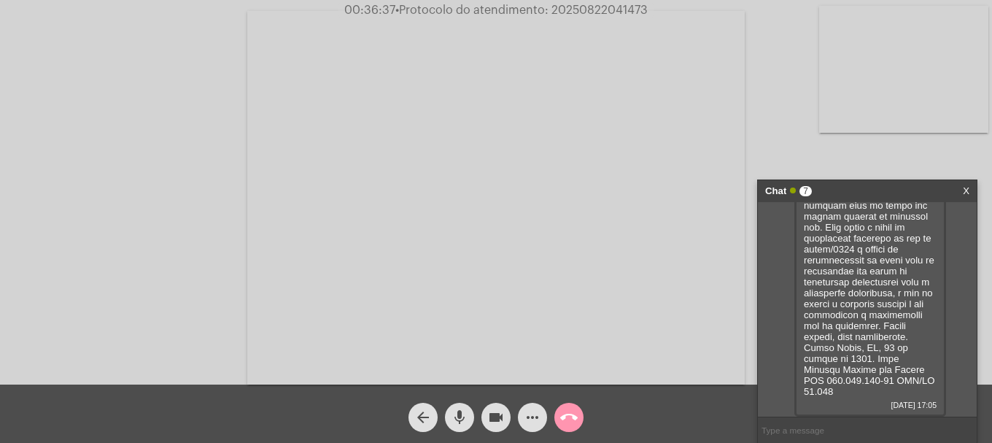
drag, startPoint x: 869, startPoint y: 319, endPoint x: 878, endPoint y: 319, distance: 9.5
click at [878, 319] on span "REQUERIMENTO DE REVISÃO E CONTESTAÇÃO DE FATURA A/C CORSAN CONDOMÍNIO RESIDENCI…" at bounding box center [870, 123] width 133 height 547
click at [882, 321] on span "REQUERIMENTO DE REVISÃO E CONTESTAÇÃO DE FATURA A/C CORSAN CONDOMÍNIO RESIDENCI…" at bounding box center [870, 123] width 133 height 547
click at [503, 408] on mat-icon "videocam" at bounding box center [496, 417] width 18 height 18
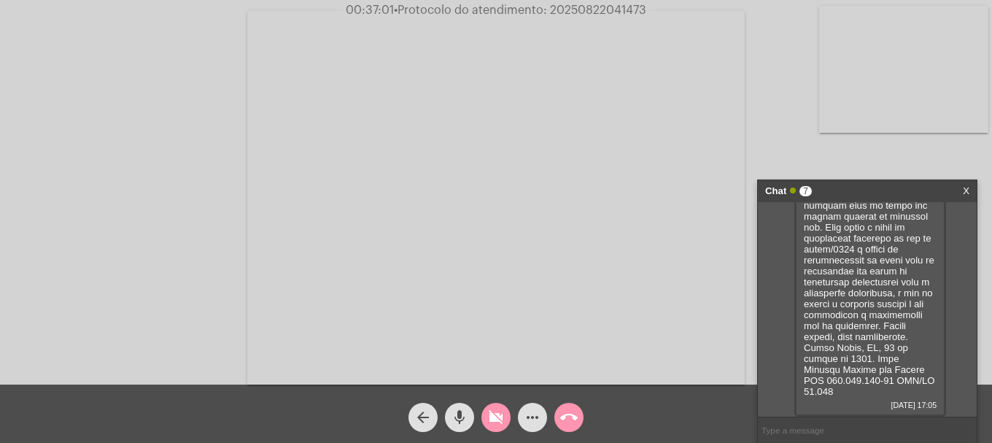
click at [497, 415] on mat-icon "videocam_off" at bounding box center [496, 417] width 18 height 18
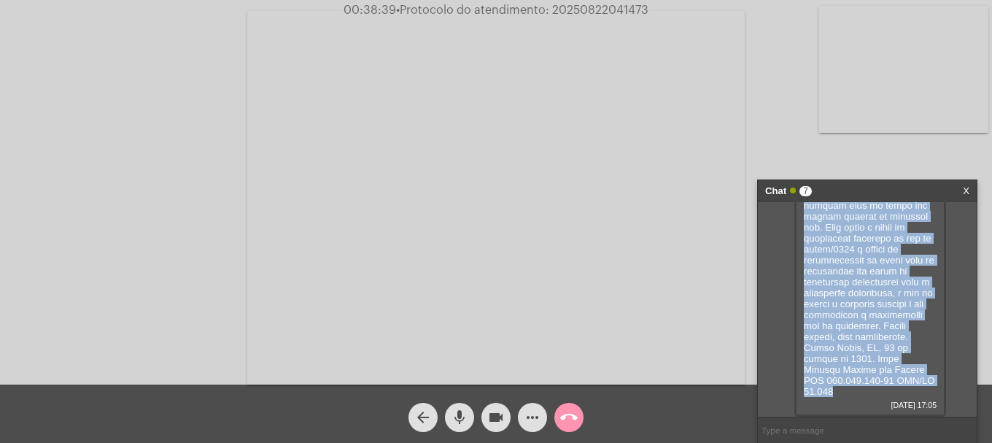
drag, startPoint x: 805, startPoint y: 227, endPoint x: 913, endPoint y: 392, distance: 197.0
click at [913, 392] on div "REQUERIMENTO DE REVISÃO E CONTESTAÇÃO DE FATURA A/C CORSAN CONDOMÍNIO RESIDENCI…" at bounding box center [870, 129] width 152 height 574
copy span "LOREMIPSUMDO SI AMETCON A ELITSEDDOEI TE INCIDI U/L ETDOLO MAGNAALIQU ENIMADMIN…"
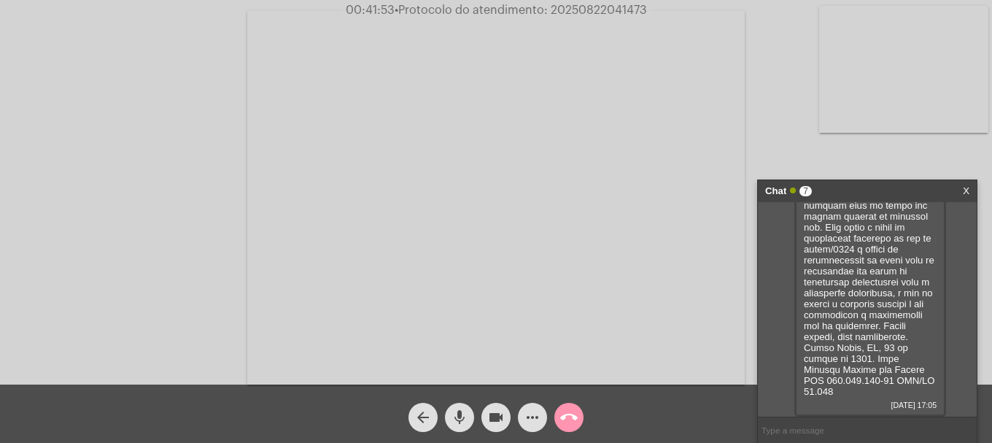
click at [564, 9] on span "• Protocolo do atendimento: 20250822041473" at bounding box center [521, 10] width 252 height 12
copy span "20250822041473"
click at [856, 428] on input "text" at bounding box center [867, 430] width 219 height 26
paste input "20250822041473"
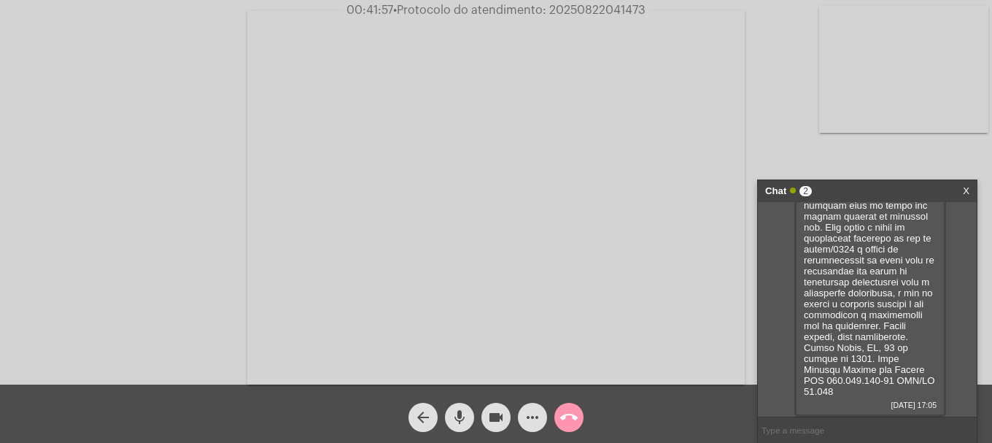
type input "20250822041473"
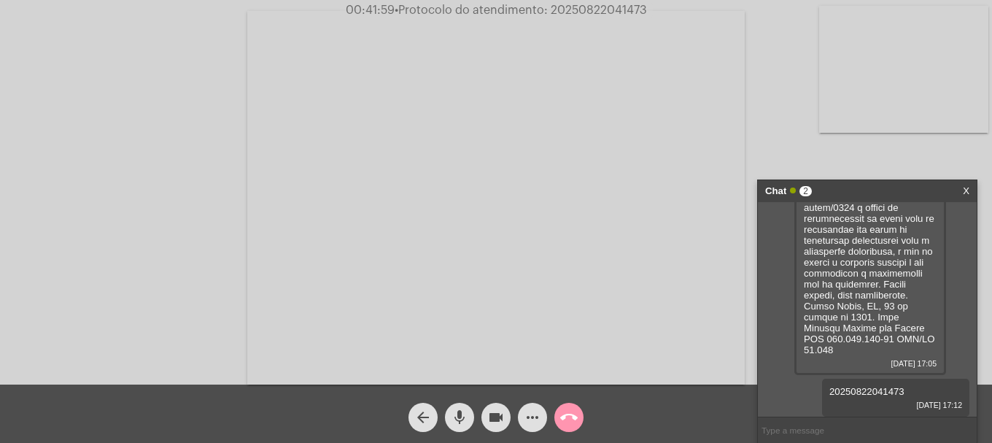
scroll to position [811, 0]
click at [577, 427] on span "call_end" at bounding box center [569, 417] width 18 height 29
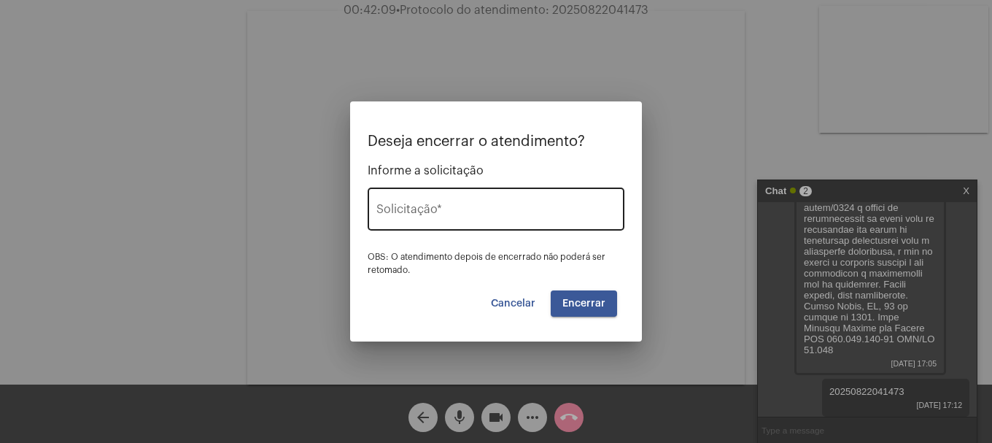
click at [466, 209] on input "Solicitação *" at bounding box center [495, 212] width 239 height 13
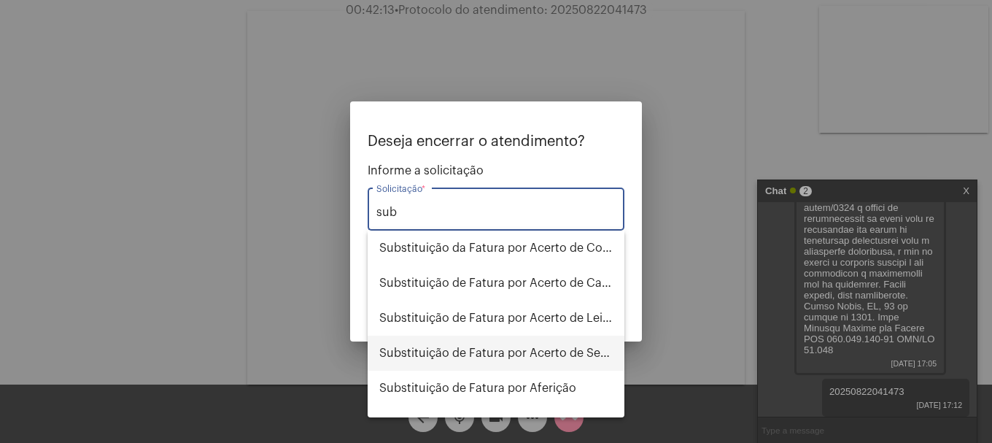
click at [560, 353] on span "Substituição de Fatura por Acerto de Serviço" at bounding box center [495, 353] width 233 height 35
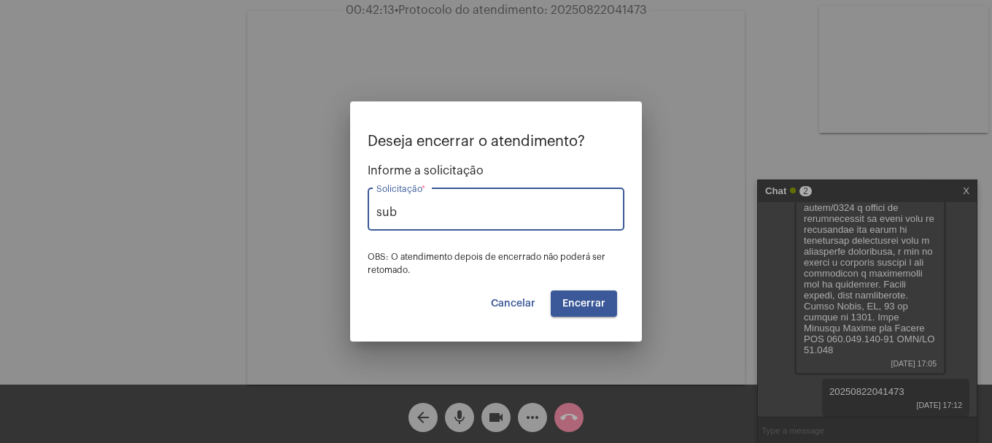
type input "Substituição de Fatura por Acerto de Serviço"
click at [598, 312] on button "Encerrar" at bounding box center [584, 303] width 66 height 26
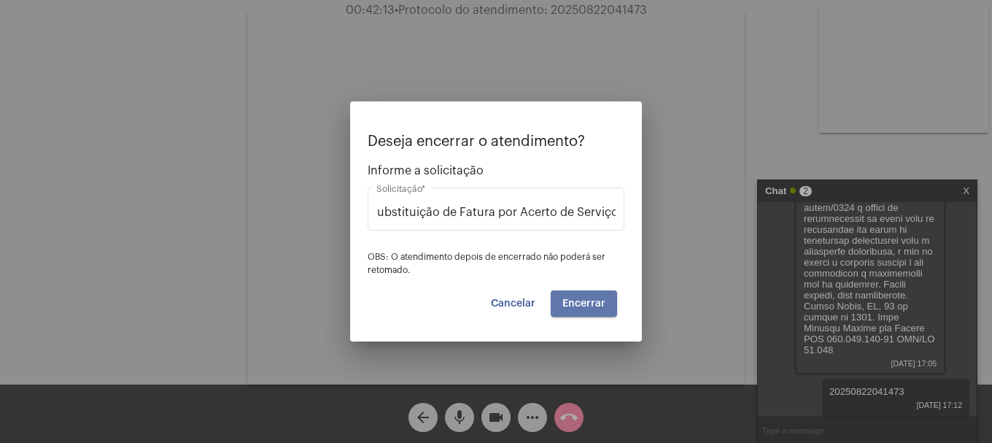
click at [598, 312] on button "Encerrar" at bounding box center [584, 303] width 66 height 26
